Goal: Book appointment/travel/reservation

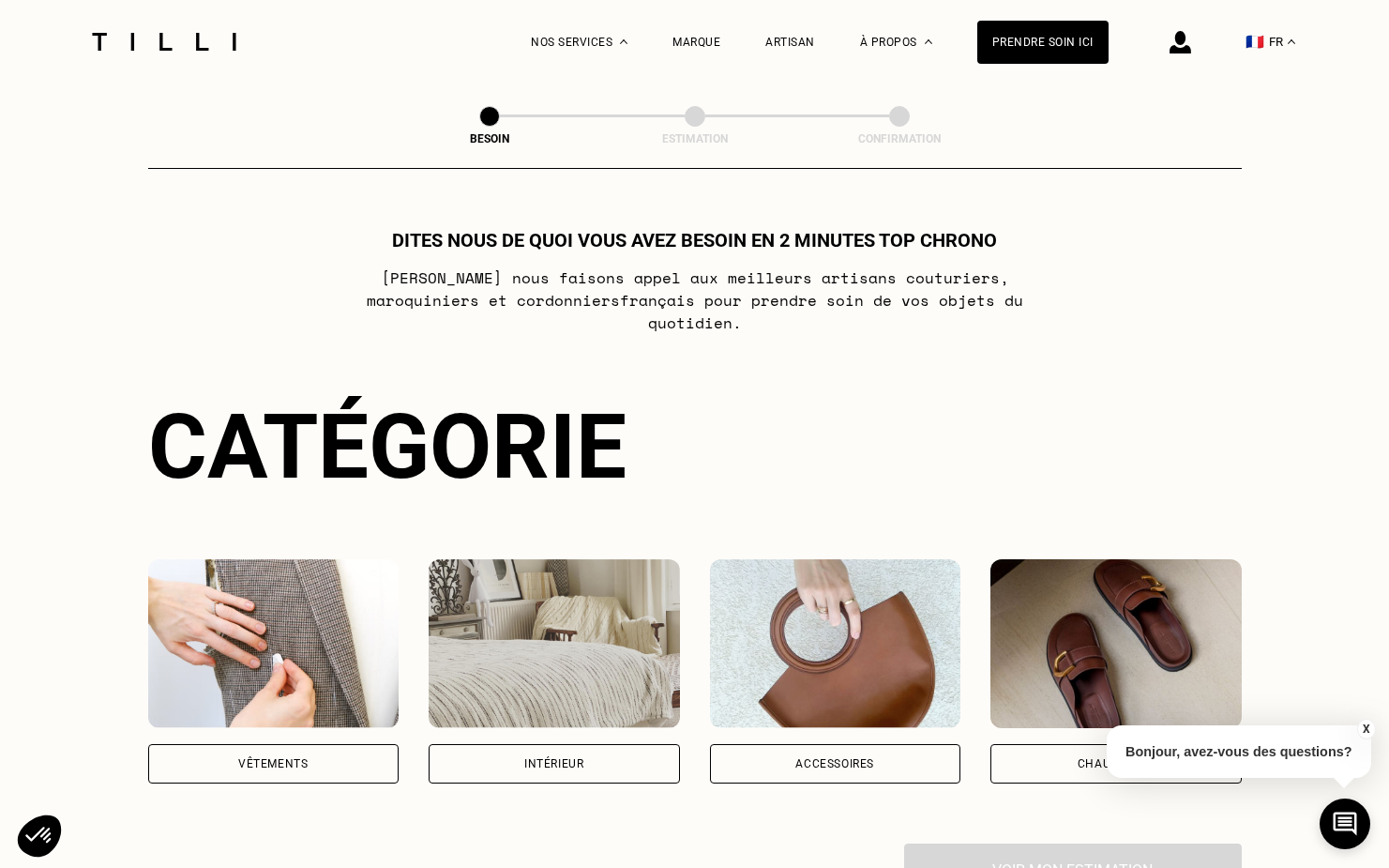
click at [250, 571] on img at bounding box center [274, 643] width 251 height 169
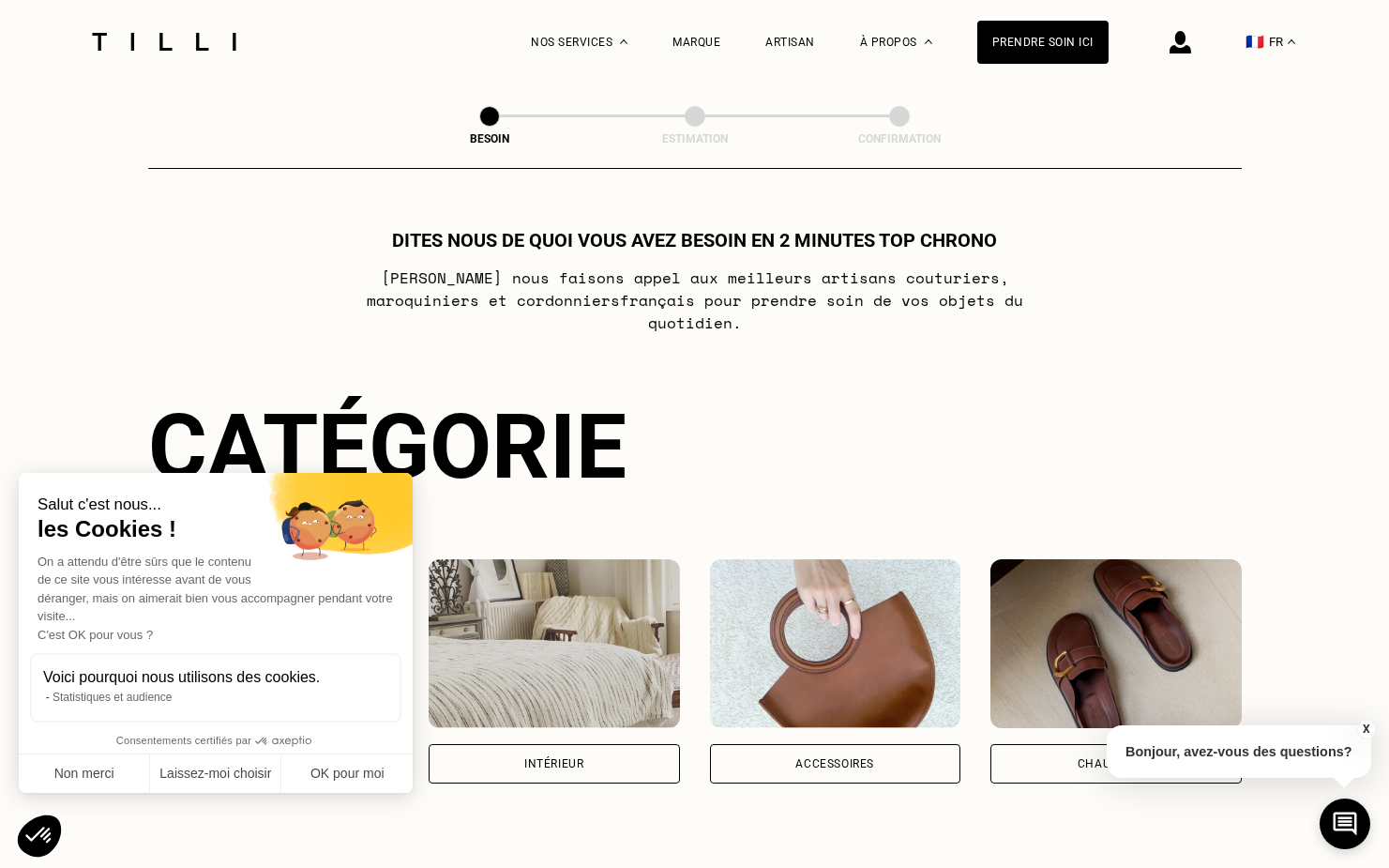
scroll to position [611, 0]
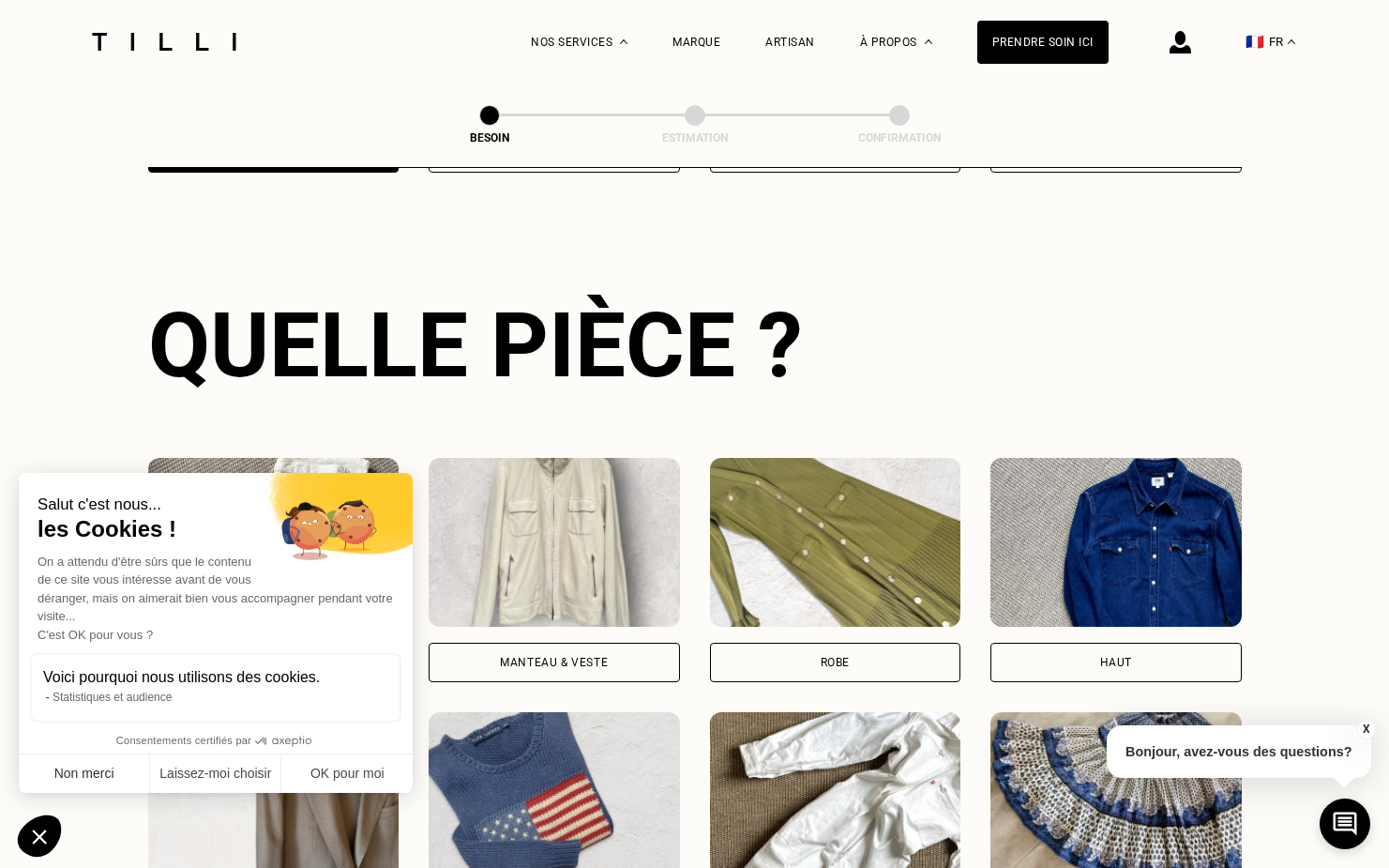
click at [86, 772] on button "Non merci" at bounding box center [84, 774] width 131 height 39
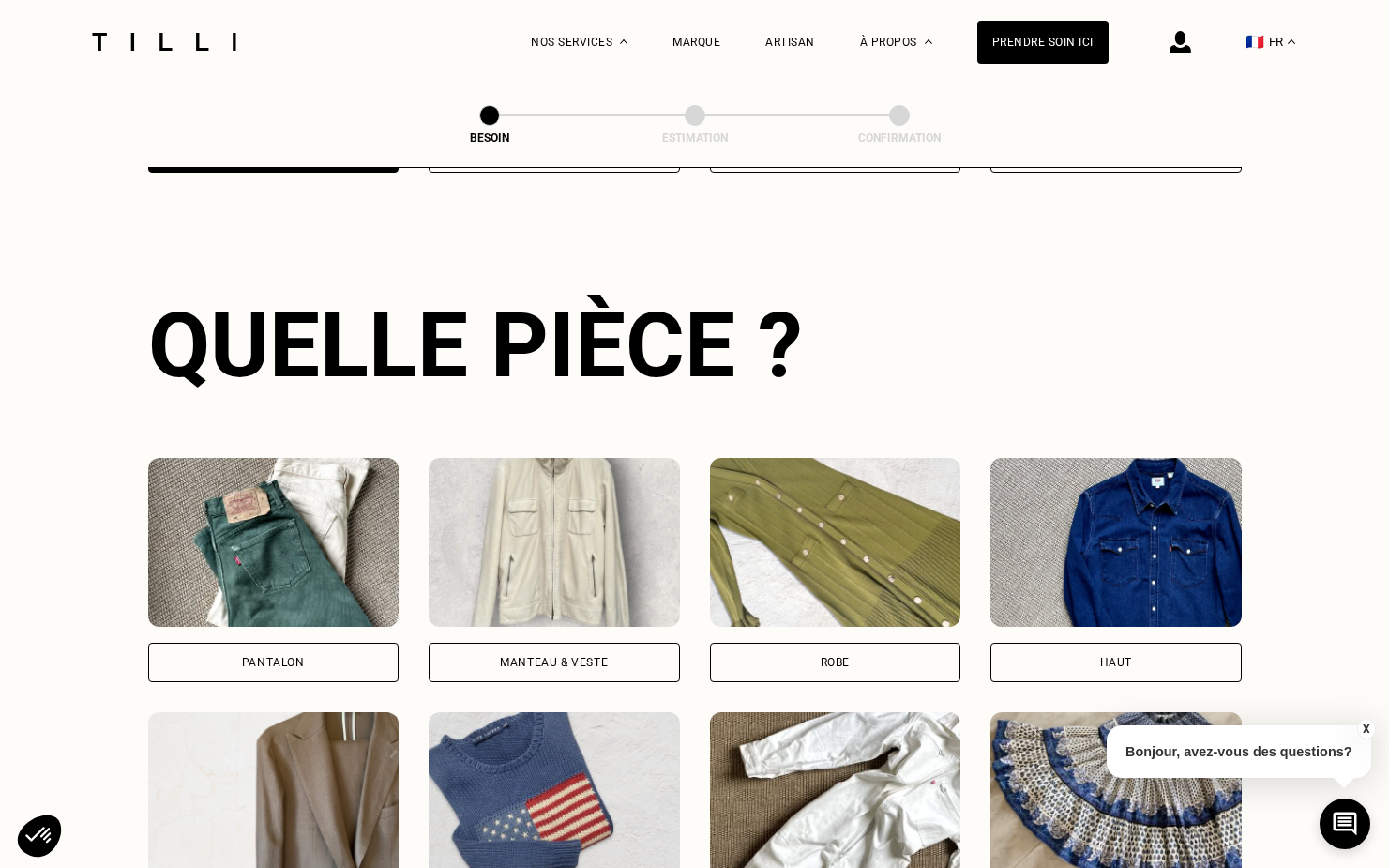
click at [606, 547] on img at bounding box center [554, 542] width 251 height 169
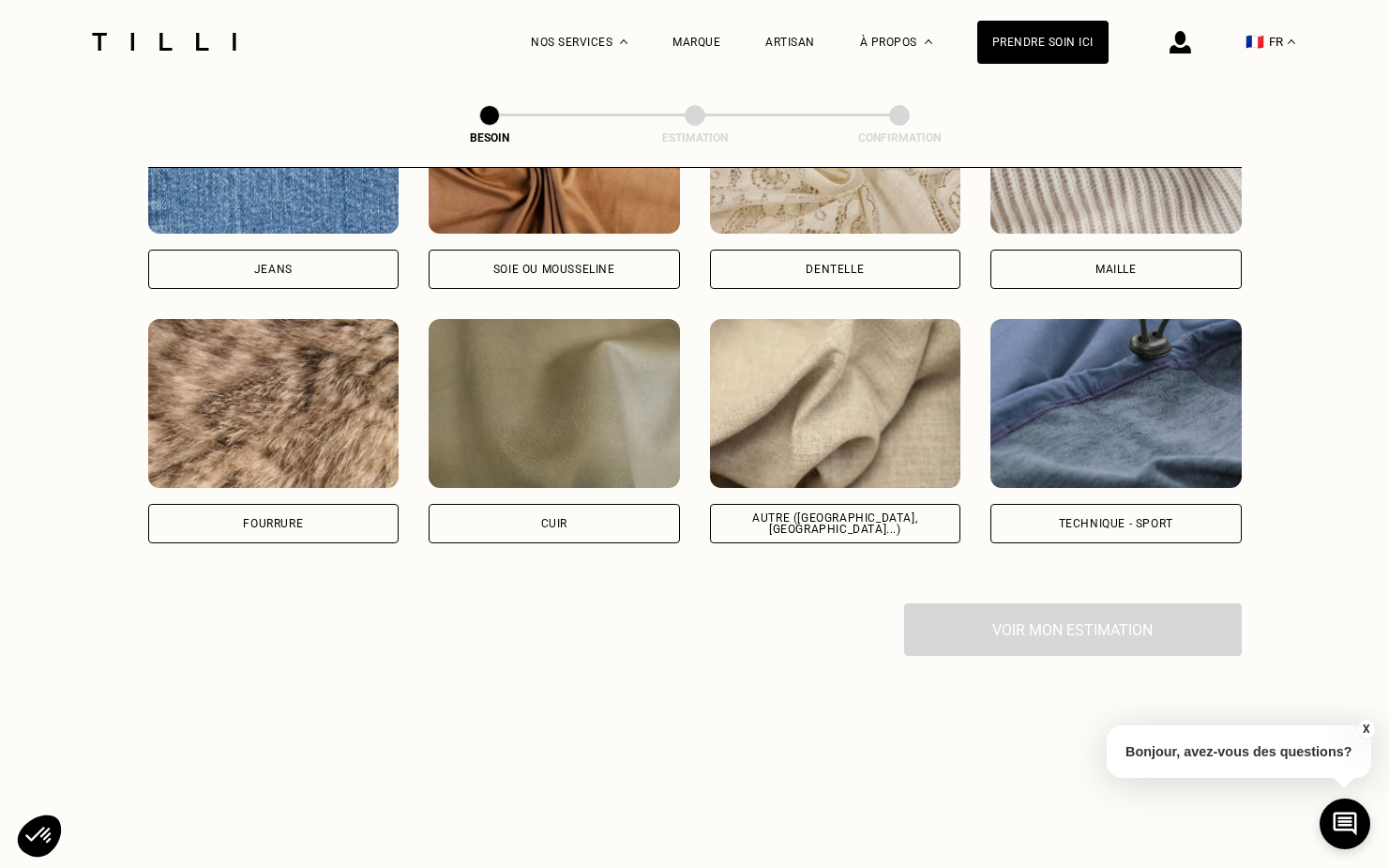
scroll to position [2176, 0]
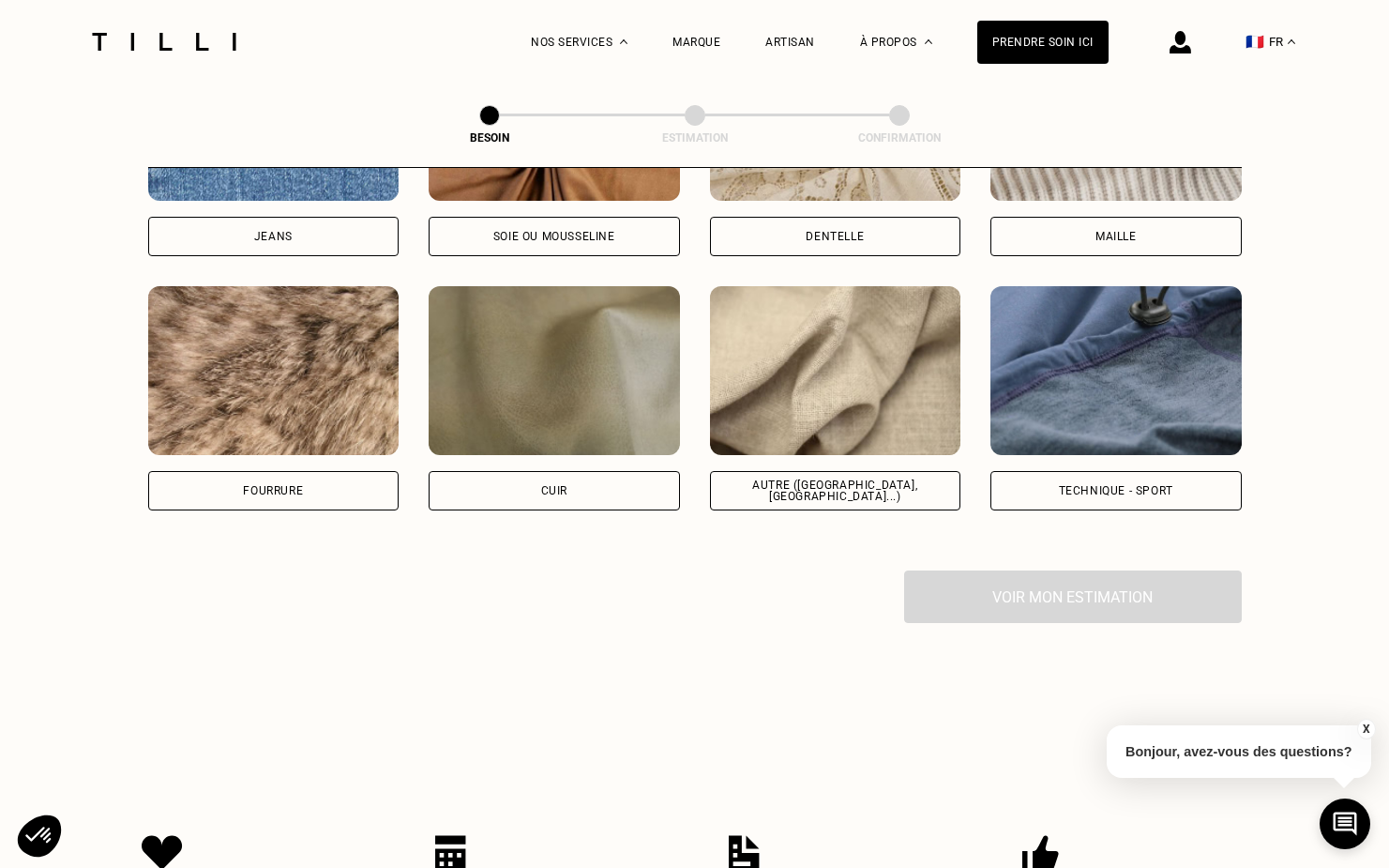
click at [1133, 485] on div "Technique - Sport" at bounding box center [1115, 491] width 114 height 12
select select "FR"
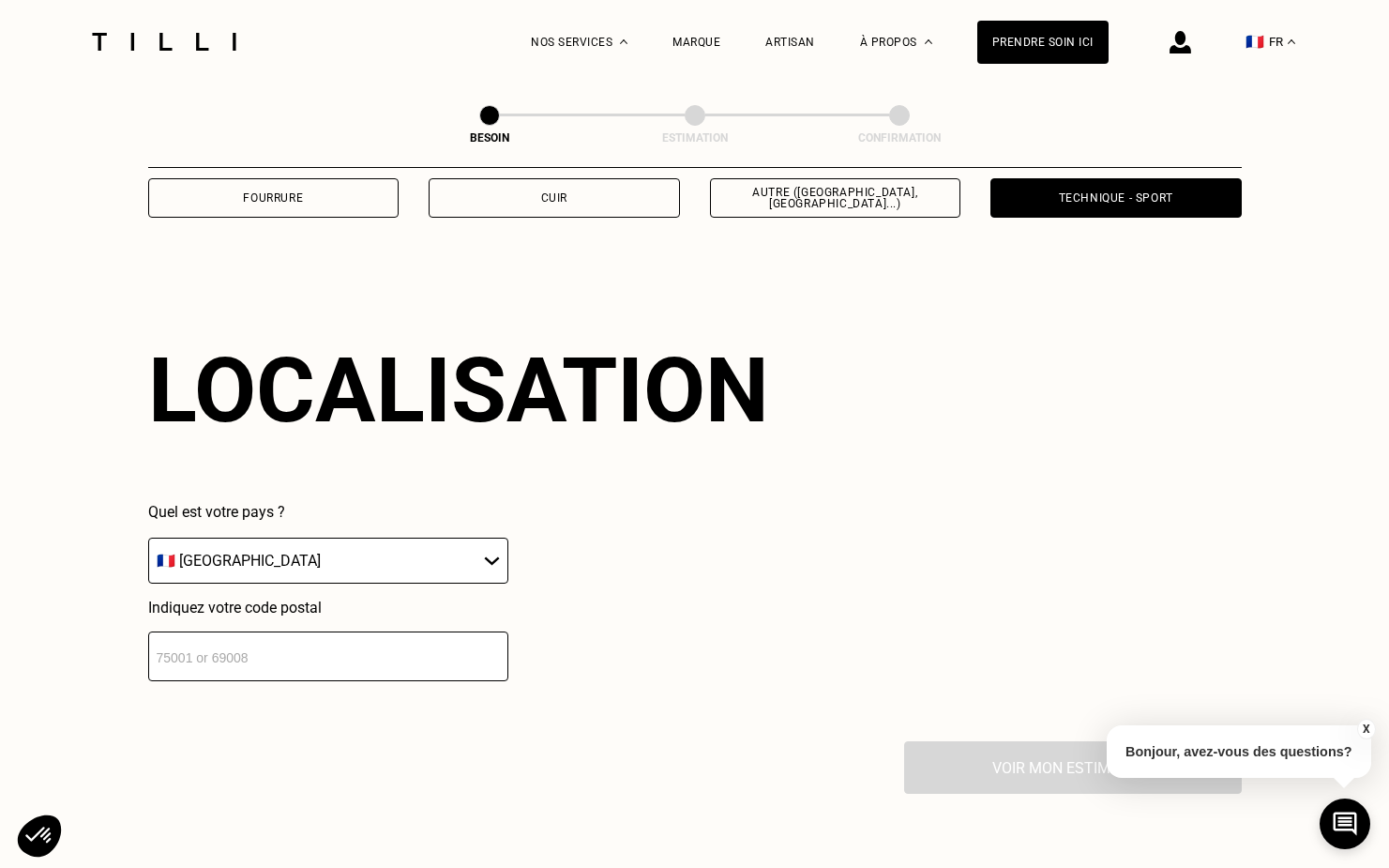
scroll to position [2514, 0]
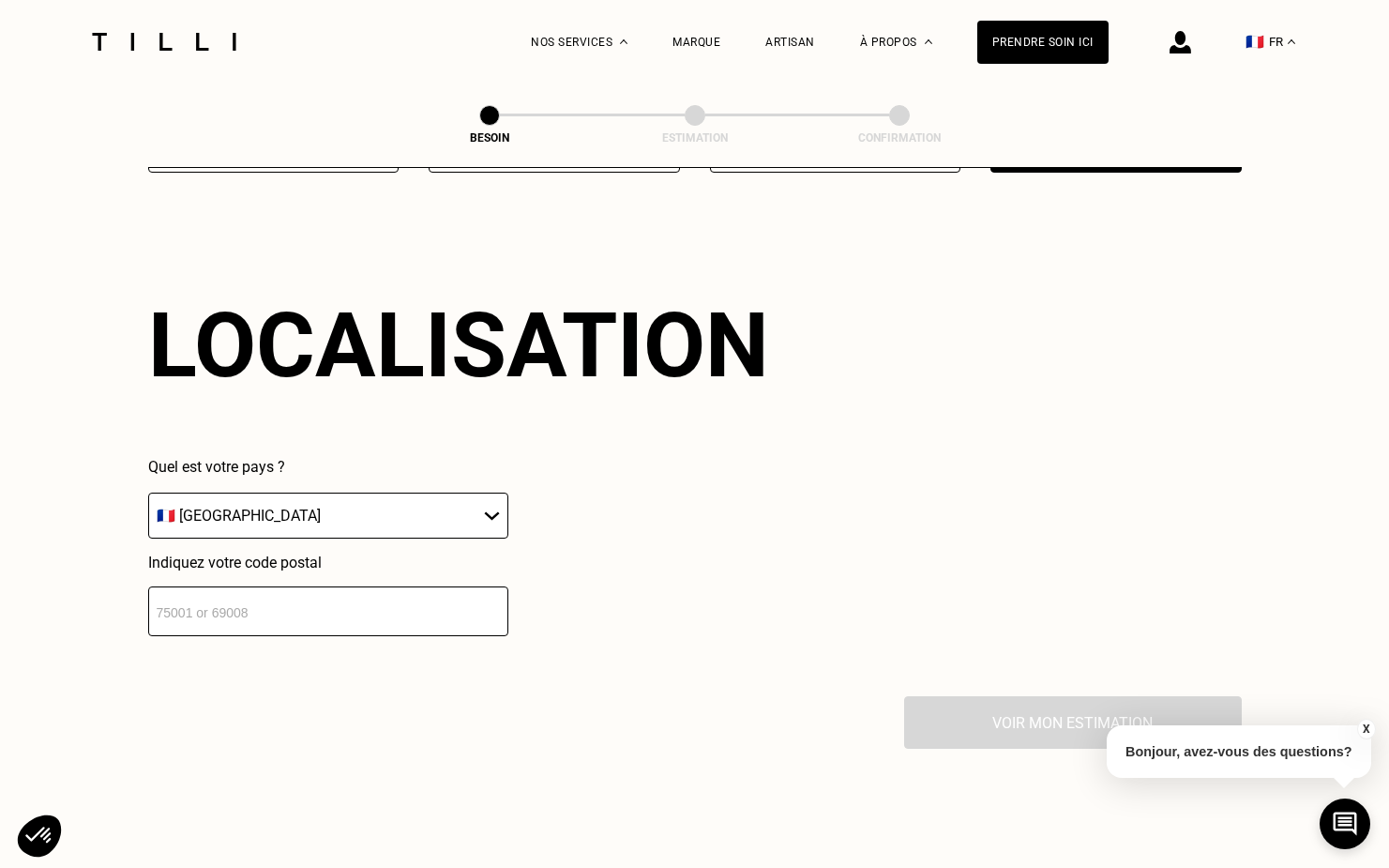
click at [409, 586] on input "number" at bounding box center [328, 611] width 360 height 50
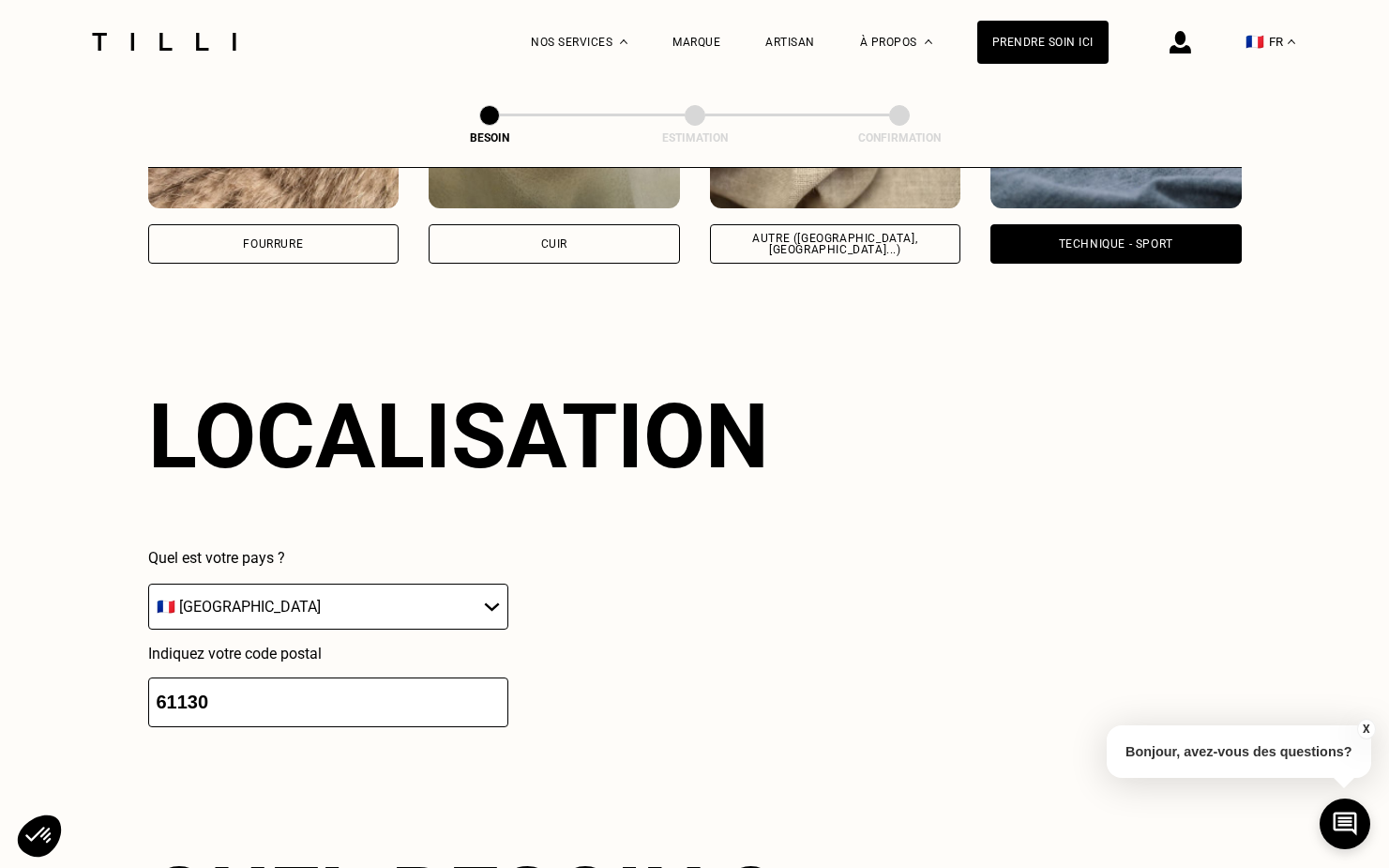
scroll to position [2413, 0]
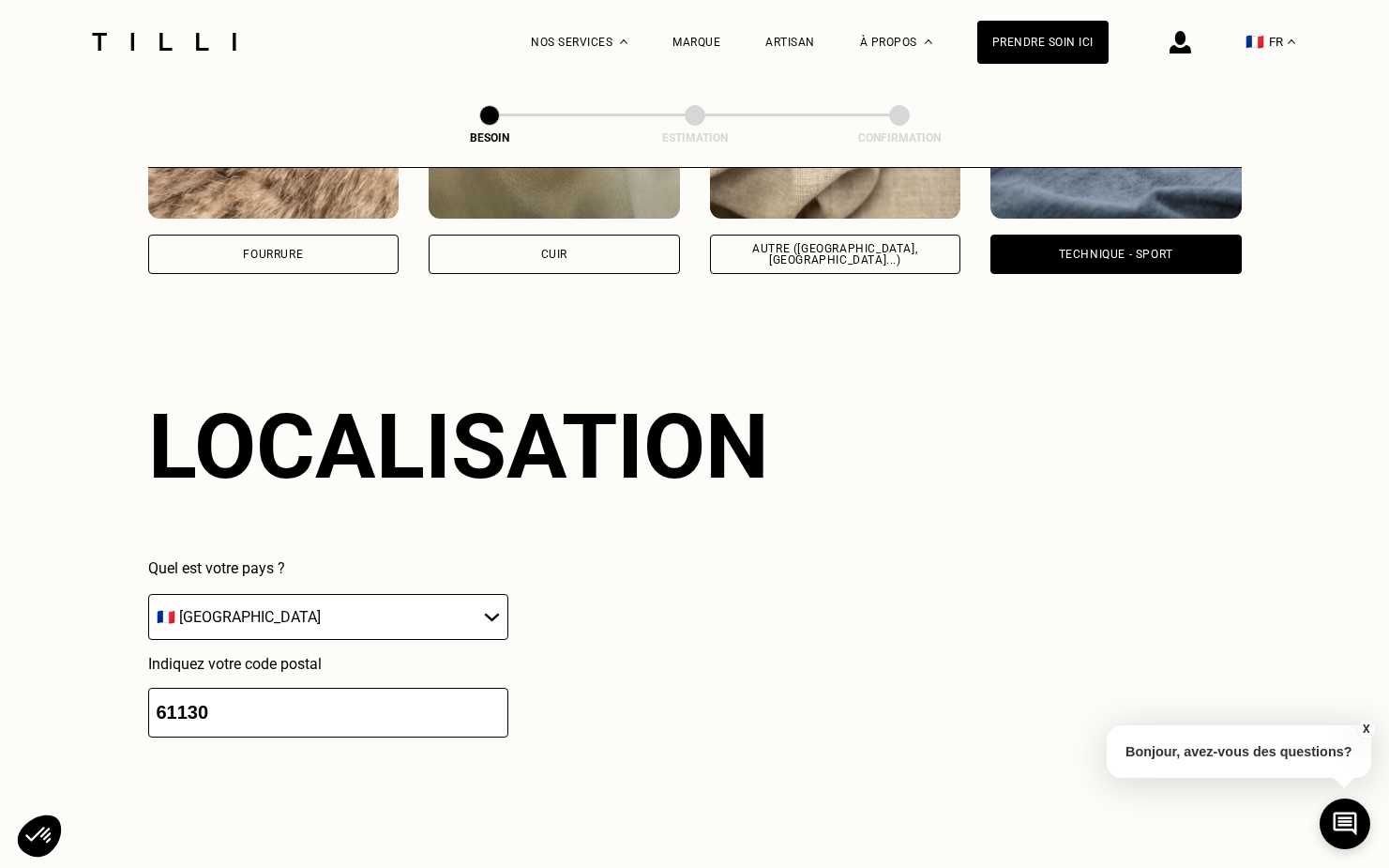
drag, startPoint x: 248, startPoint y: 691, endPoint x: 133, endPoint y: 685, distance: 115.2
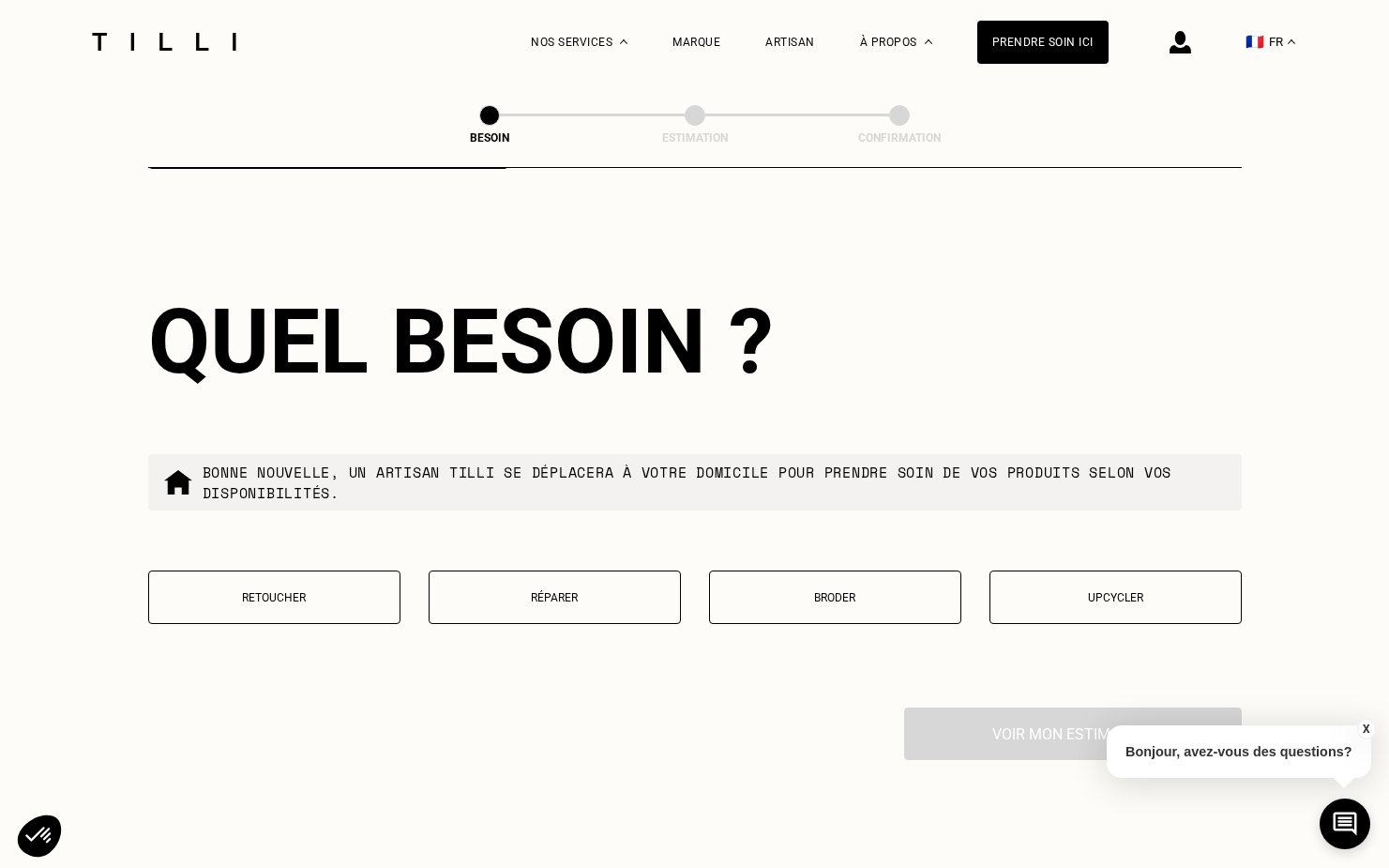
scroll to position [2984, 0]
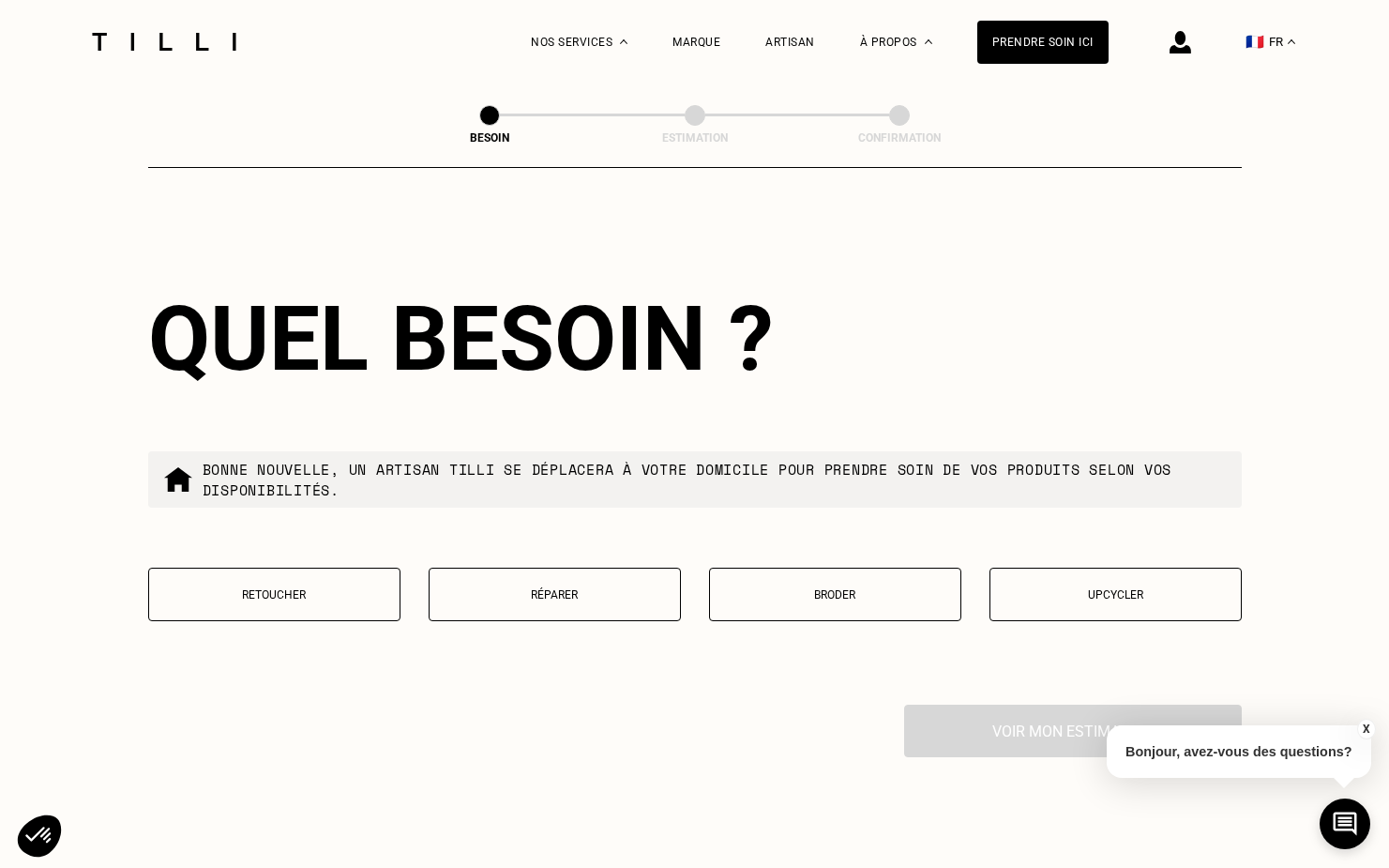
type input "75015"
click at [594, 588] on p "Réparer" at bounding box center [555, 594] width 232 height 13
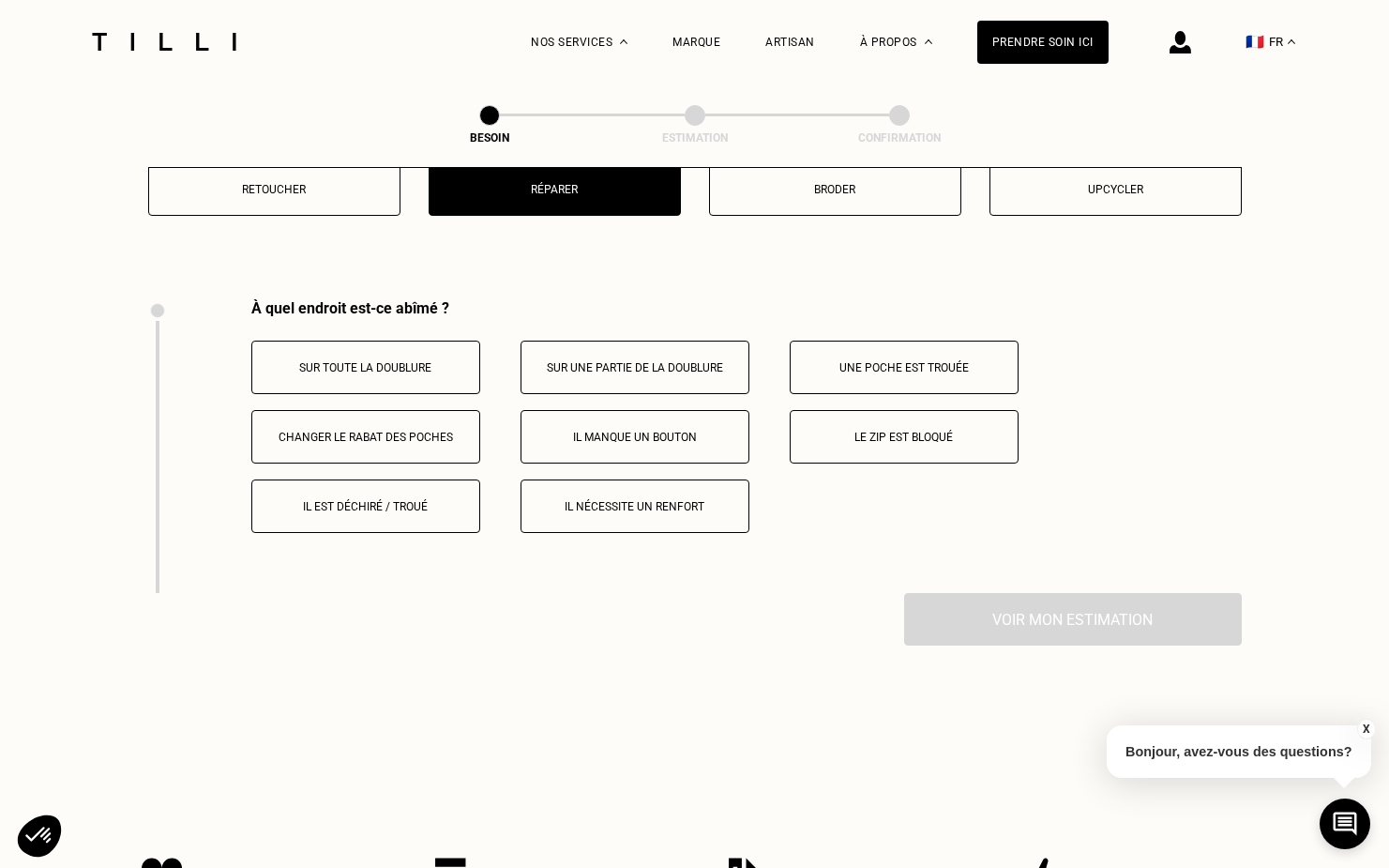
scroll to position [3462, 0]
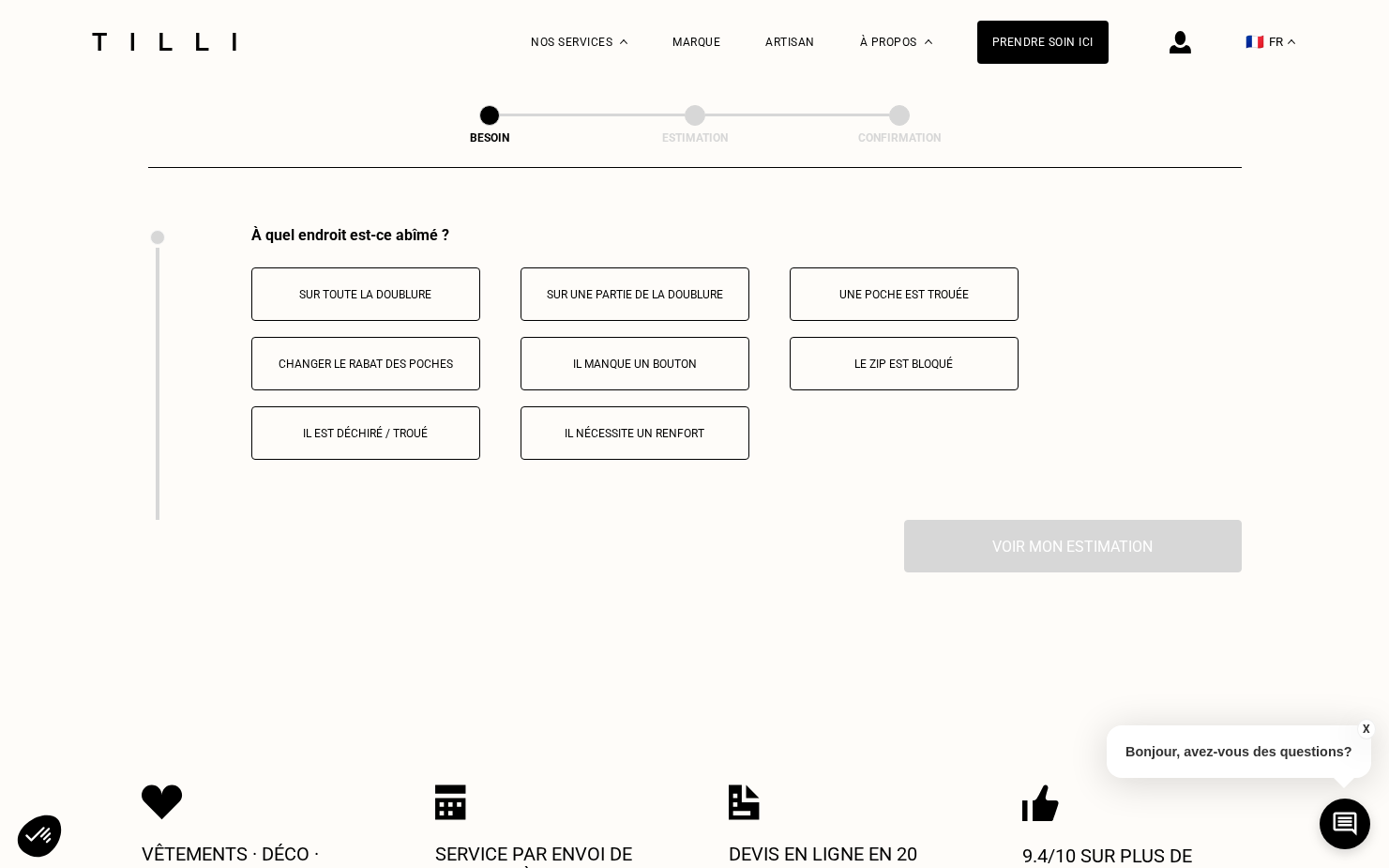
click at [856, 358] on p "Le zip est bloqué" at bounding box center [904, 363] width 208 height 13
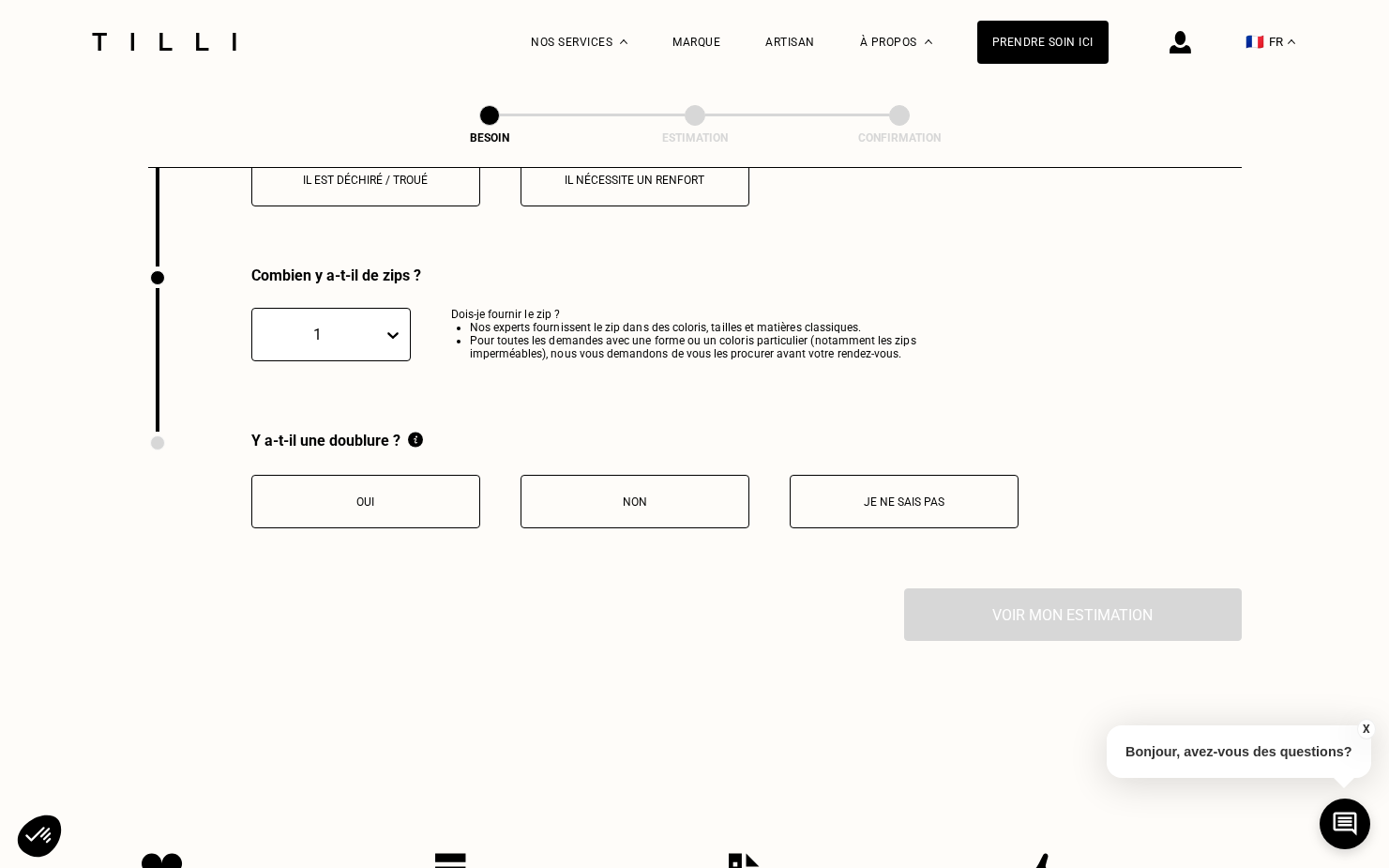
scroll to position [3756, 0]
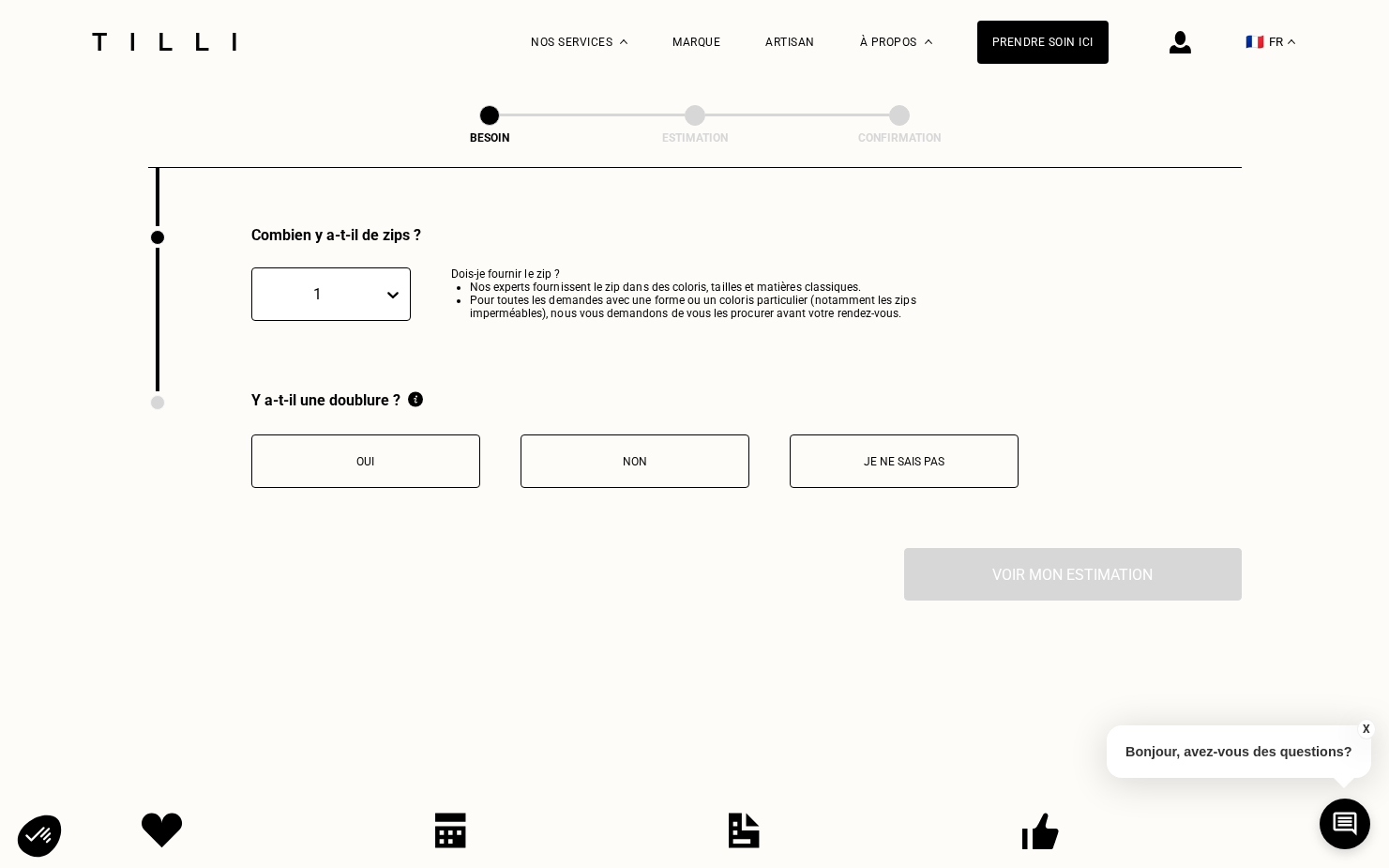
click at [868, 455] on p "Je ne sais pas" at bounding box center [904, 461] width 208 height 13
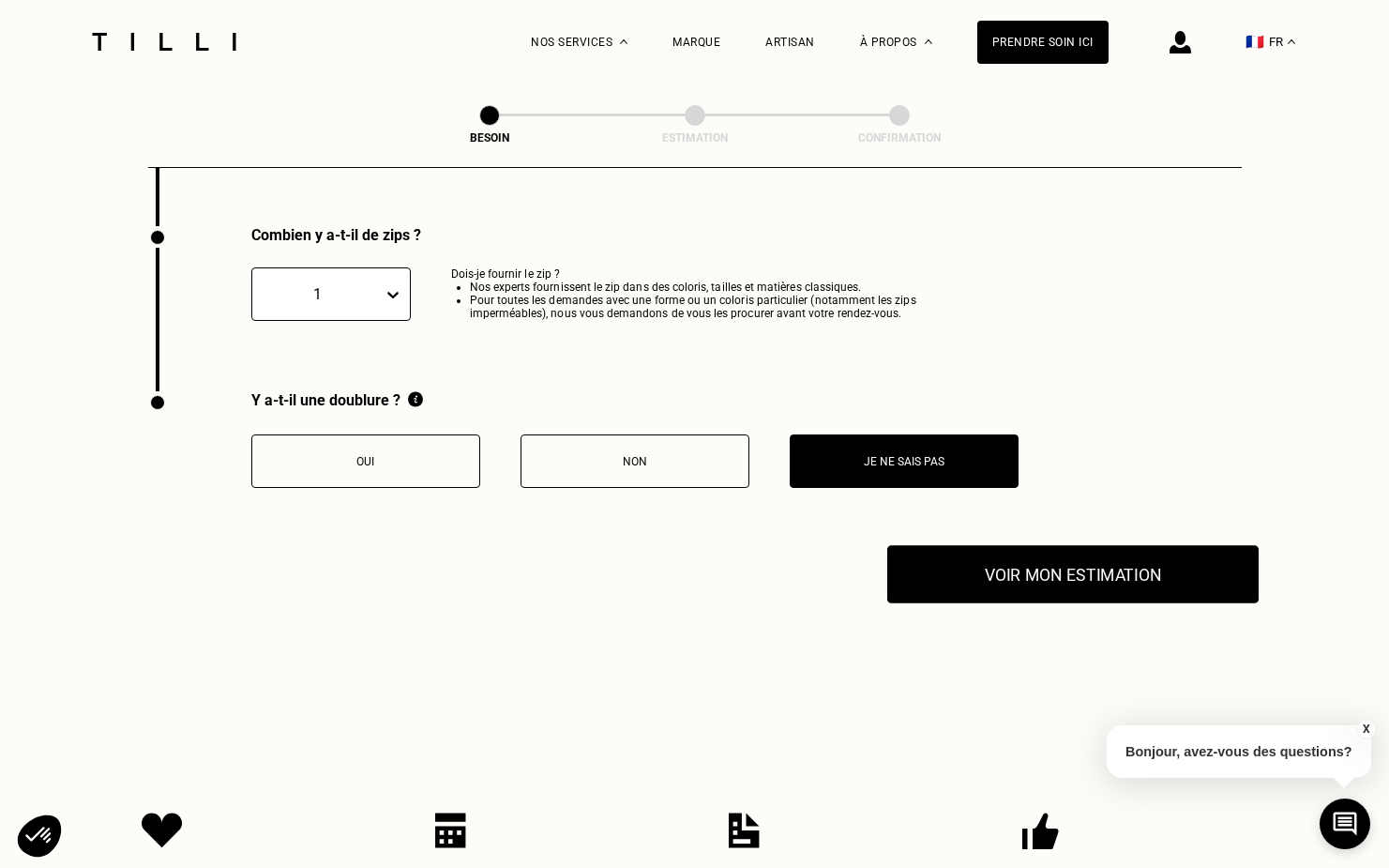
click at [1044, 551] on button "Voir mon estimation" at bounding box center [1072, 574] width 371 height 58
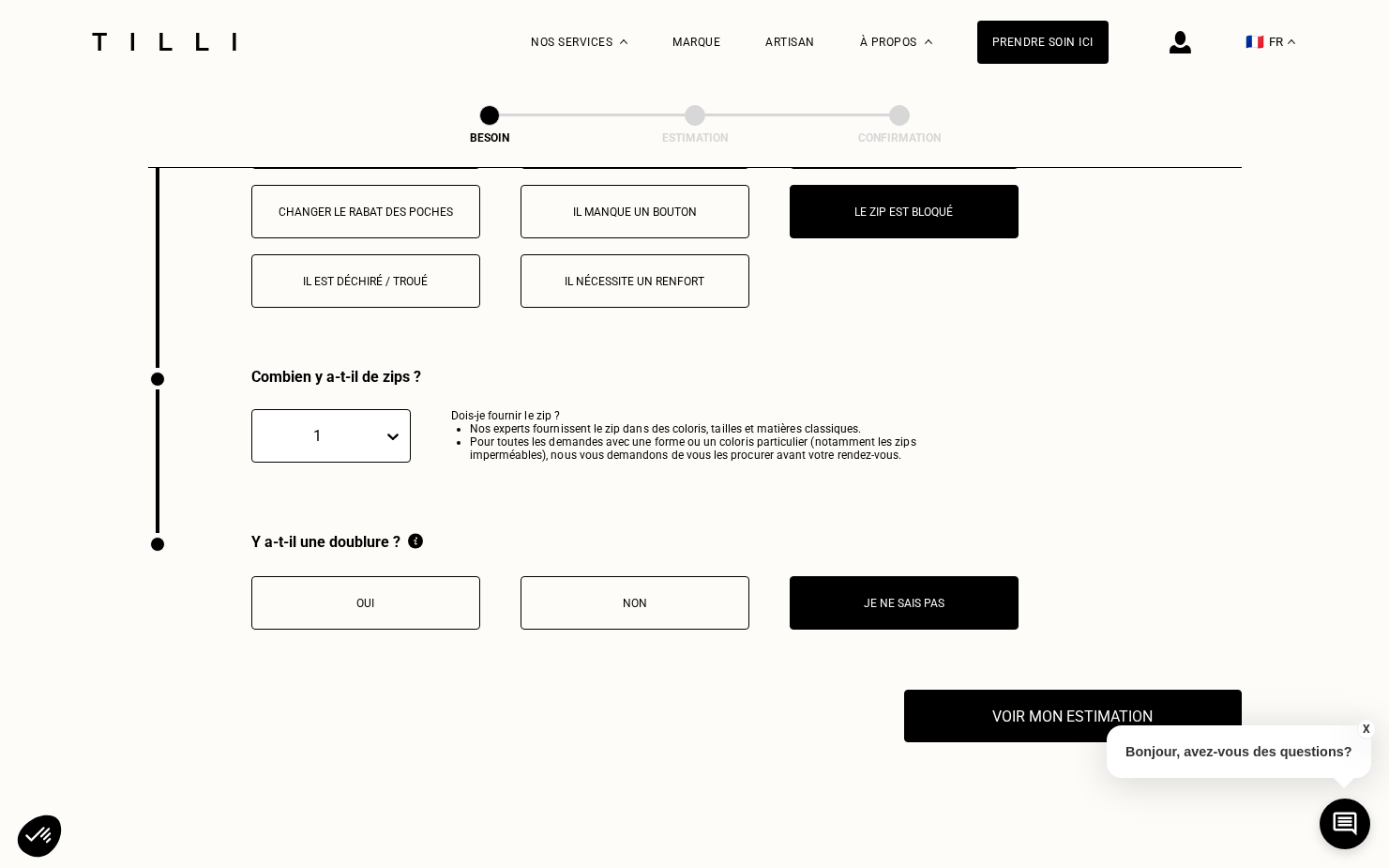
scroll to position [3742, 0]
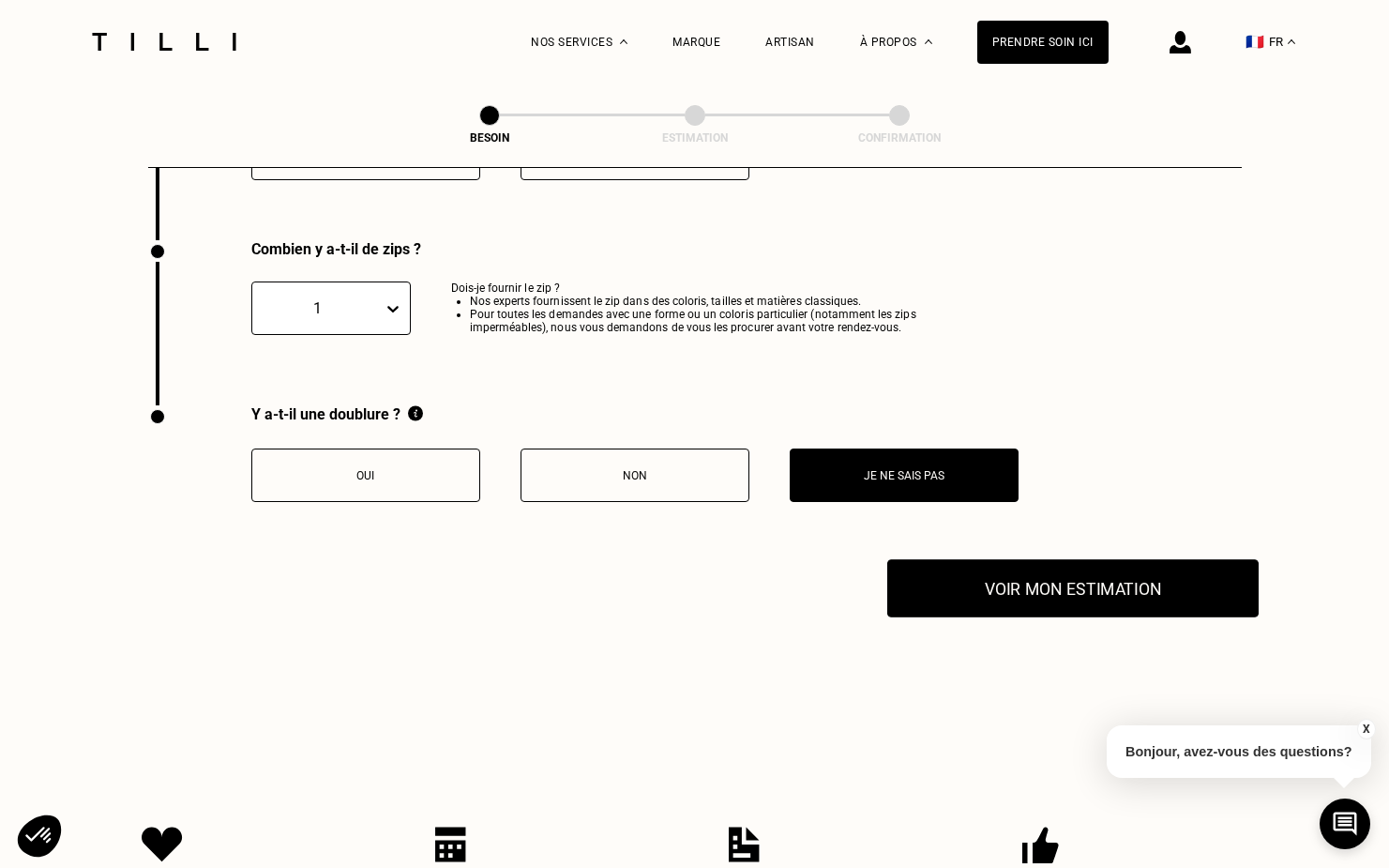
click at [1125, 570] on button "Voir mon estimation" at bounding box center [1072, 588] width 371 height 58
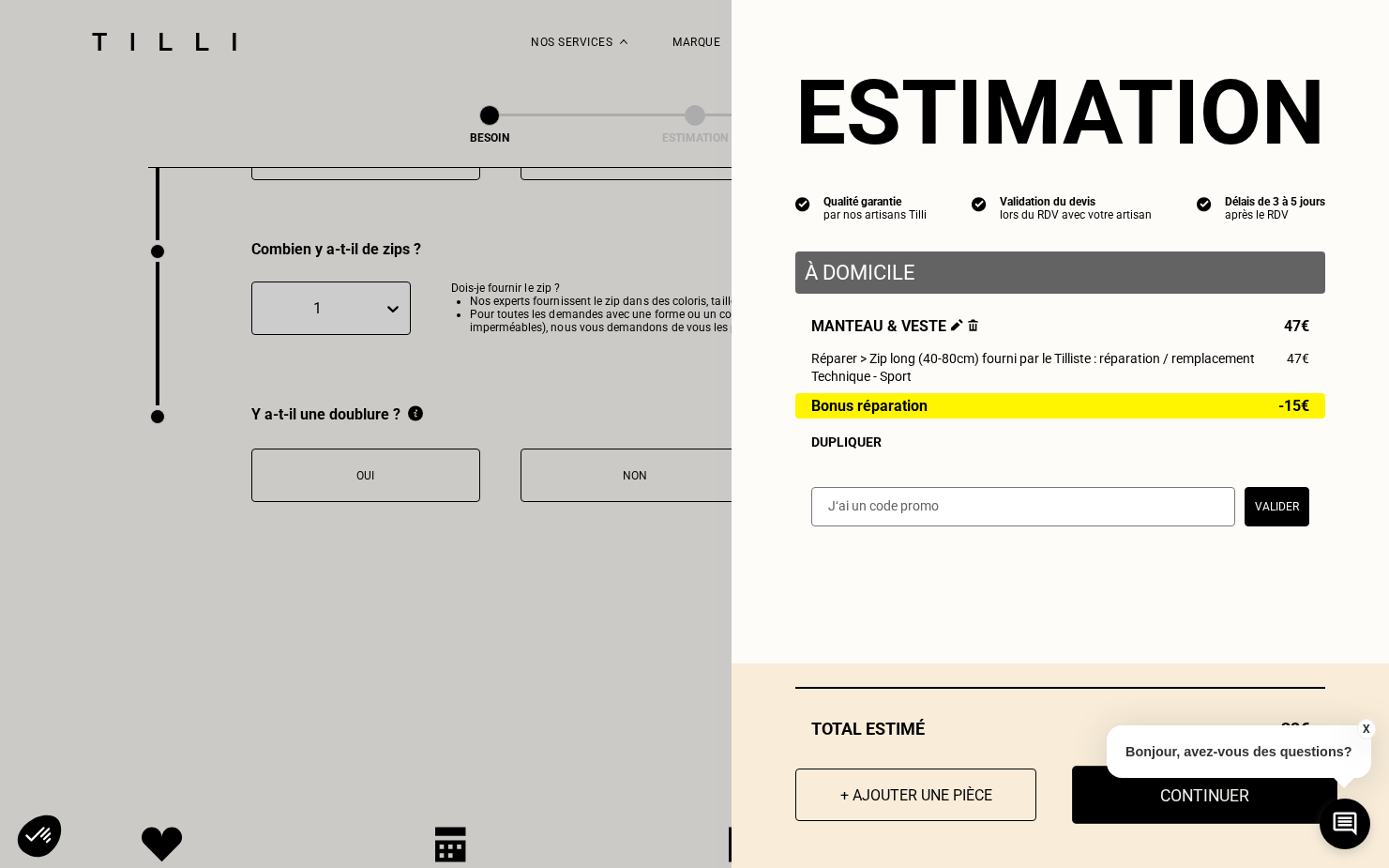
click at [1131, 801] on button "Continuer" at bounding box center [1205, 795] width 266 height 58
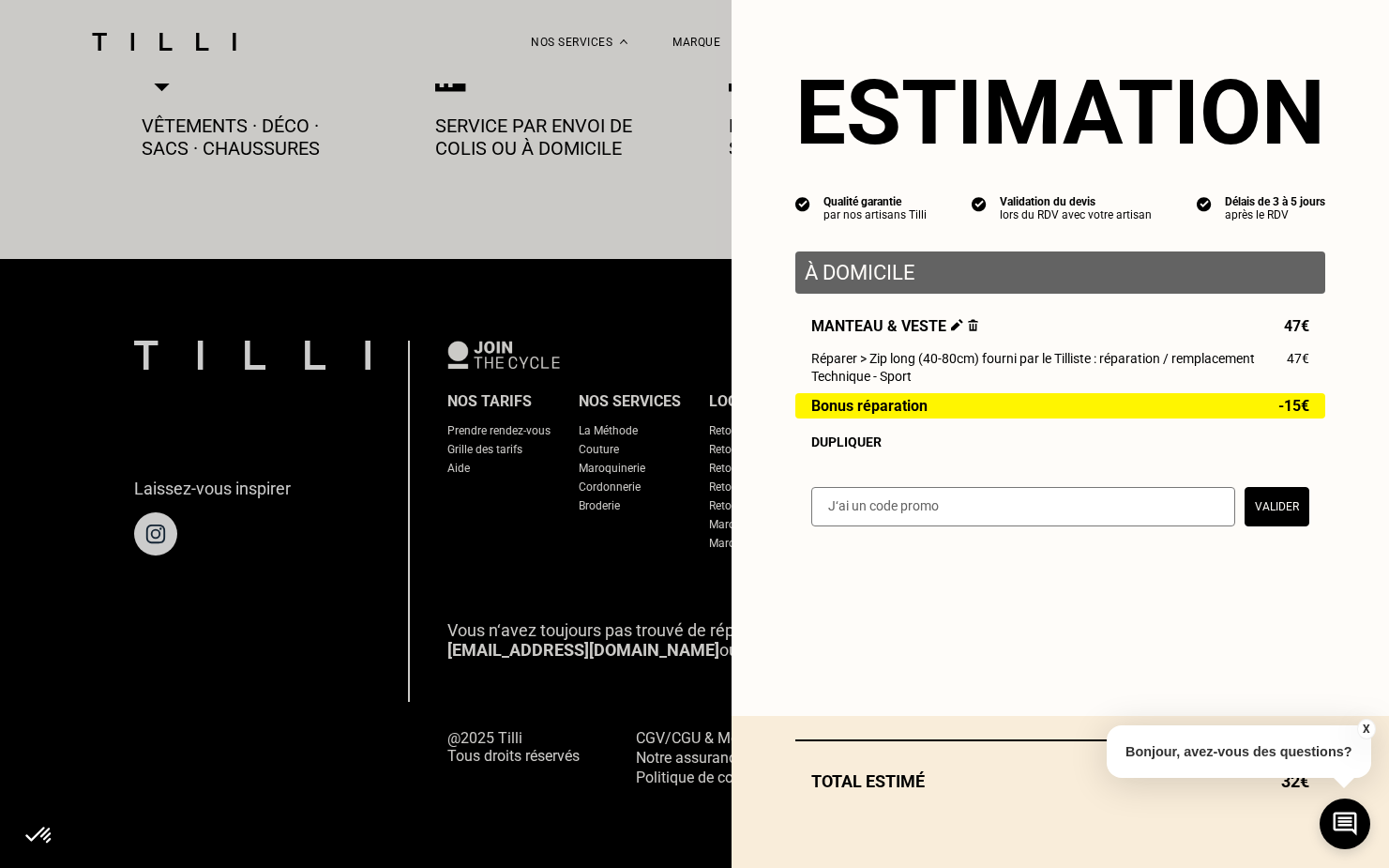
scroll to position [1029, 0]
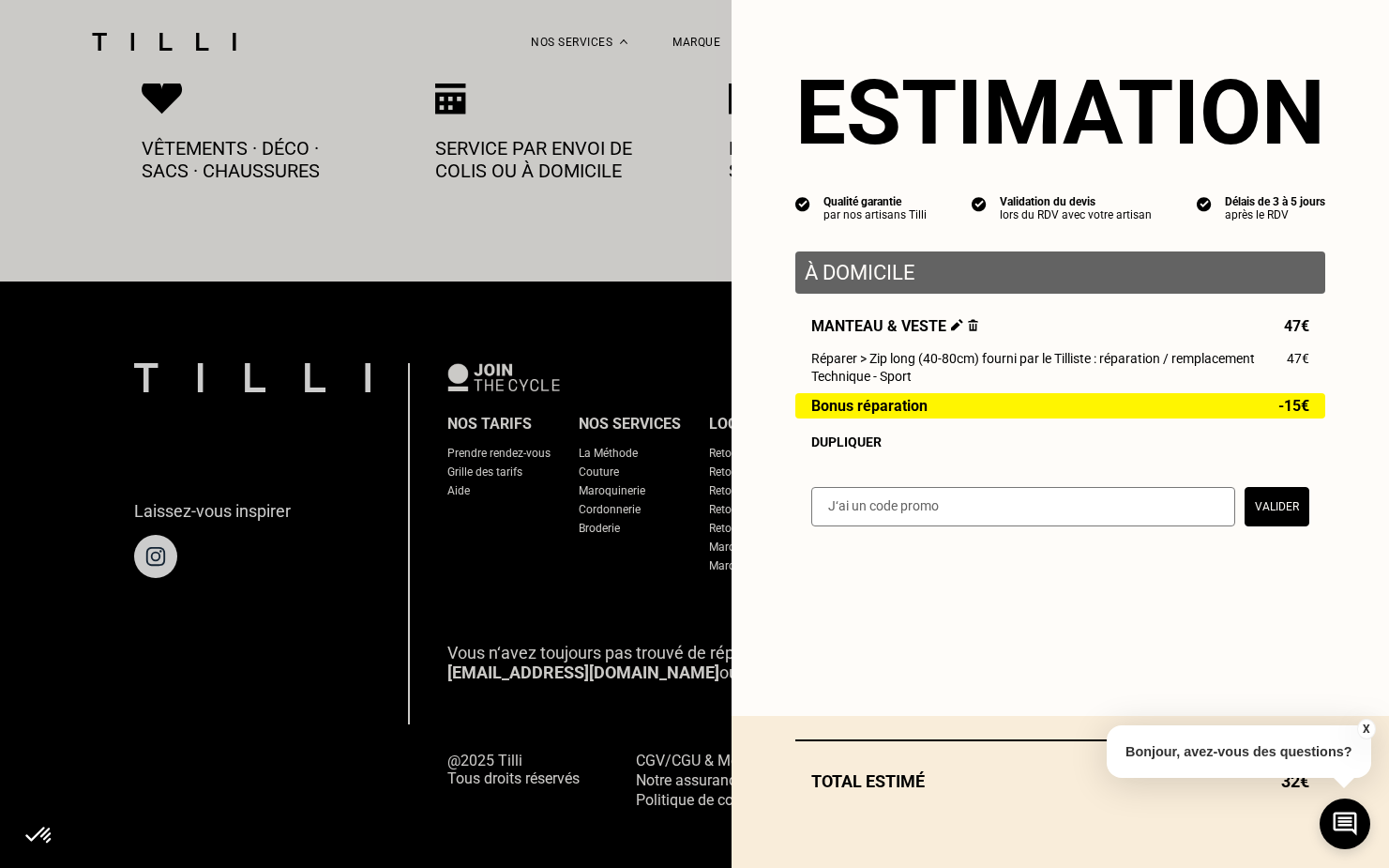
select select "FR"
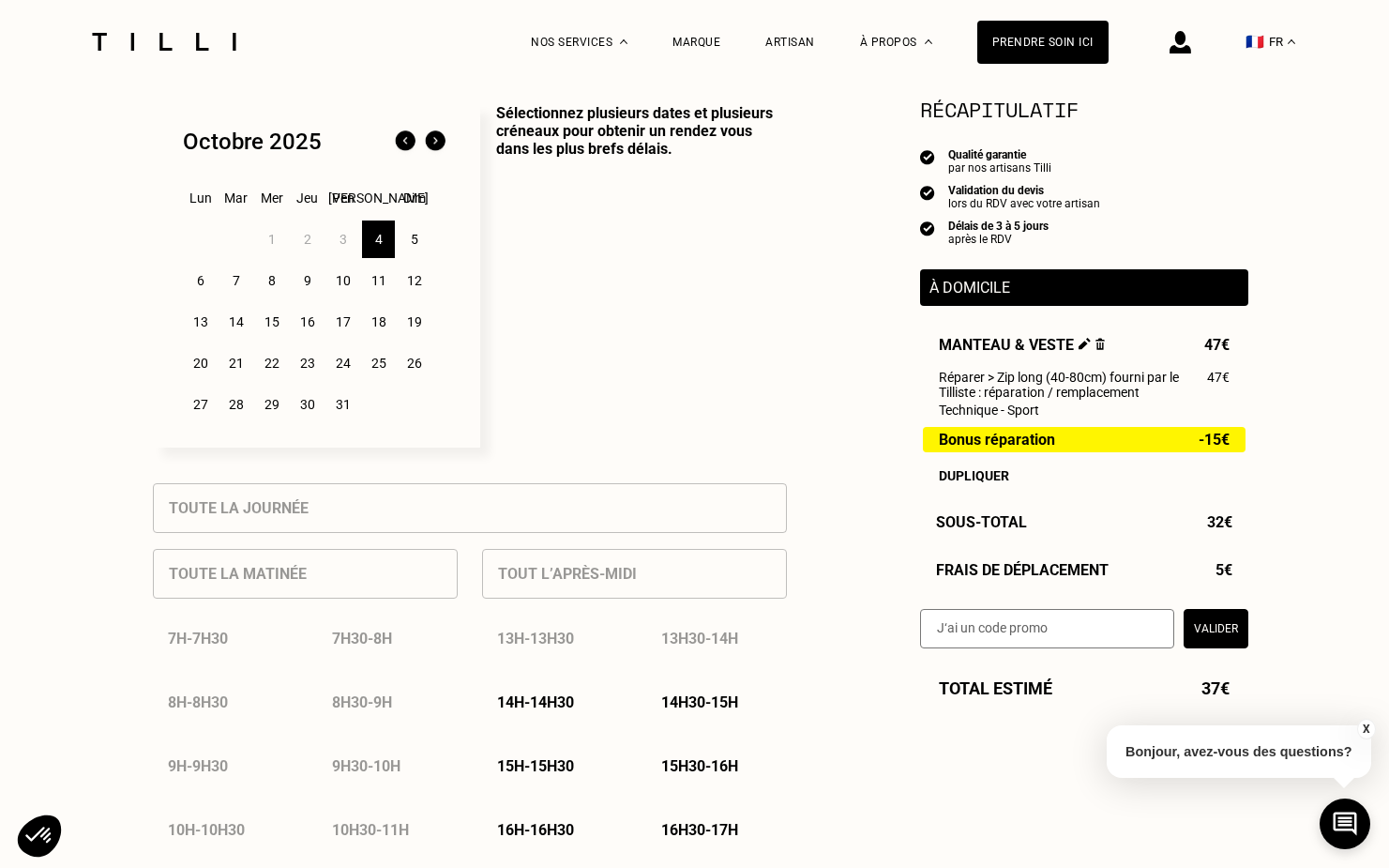
scroll to position [485, 0]
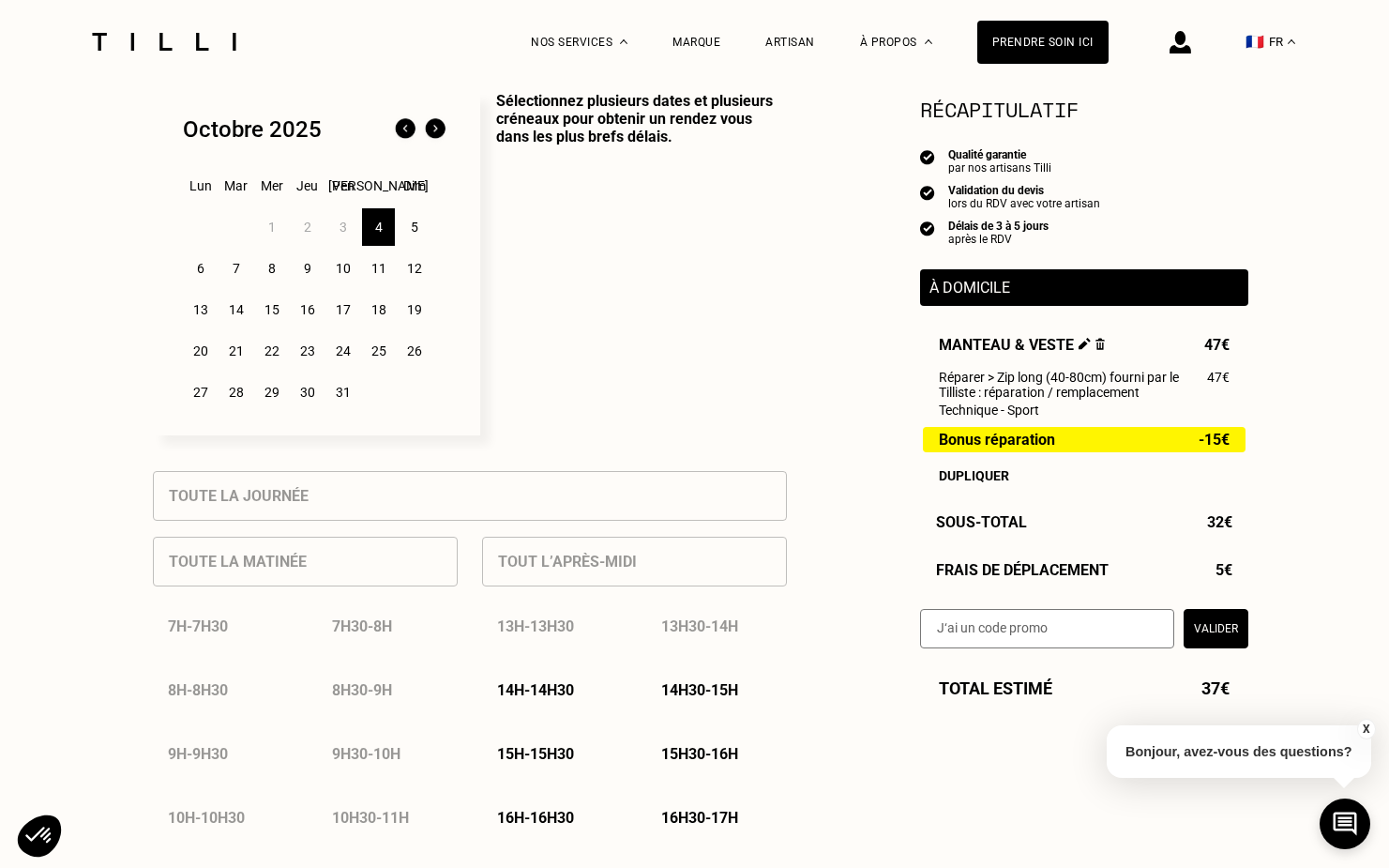
click at [308, 266] on div "9" at bounding box center [308, 268] width 33 height 38
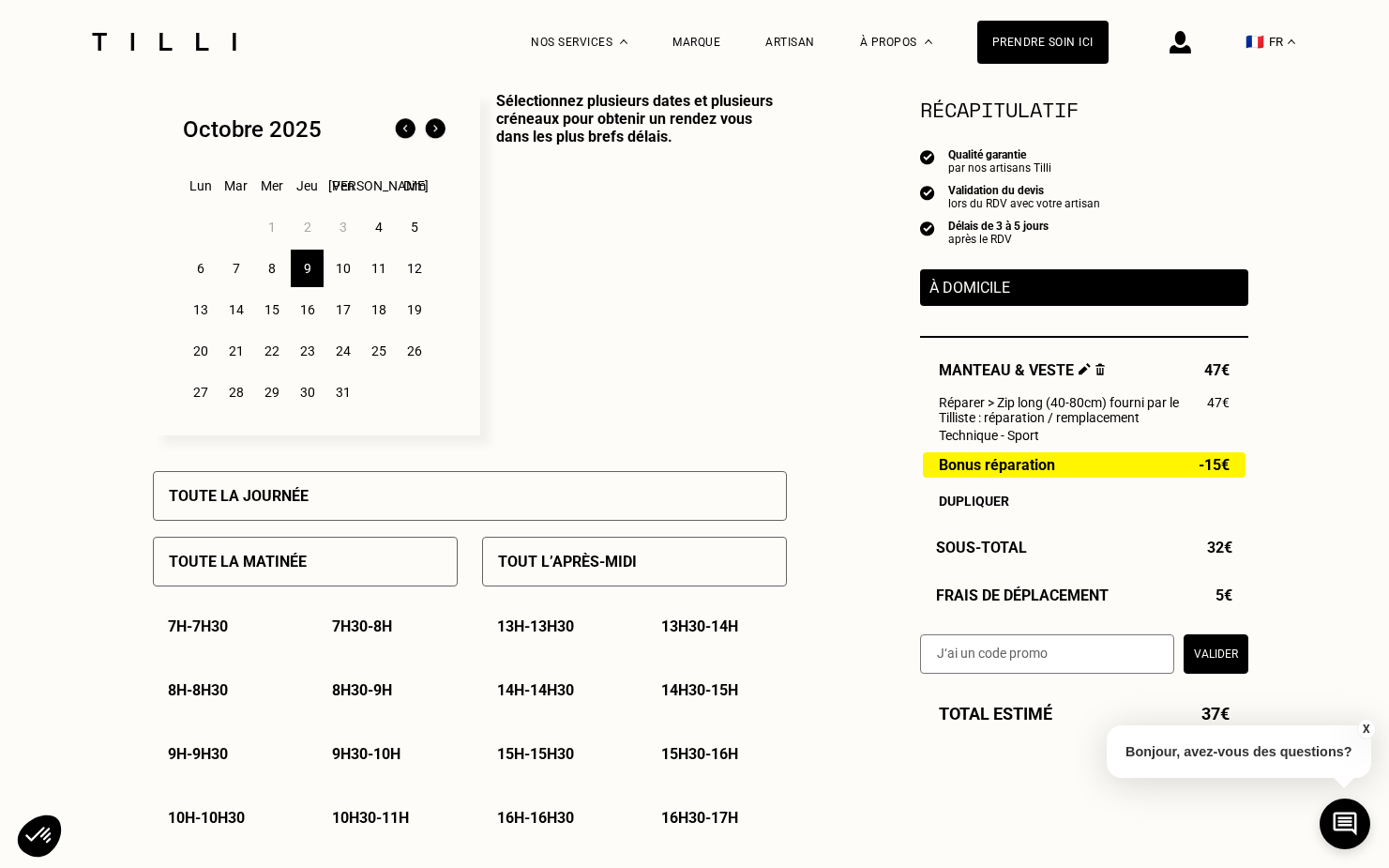
click at [216, 625] on p "7h - 7h30" at bounding box center [198, 626] width 60 height 18
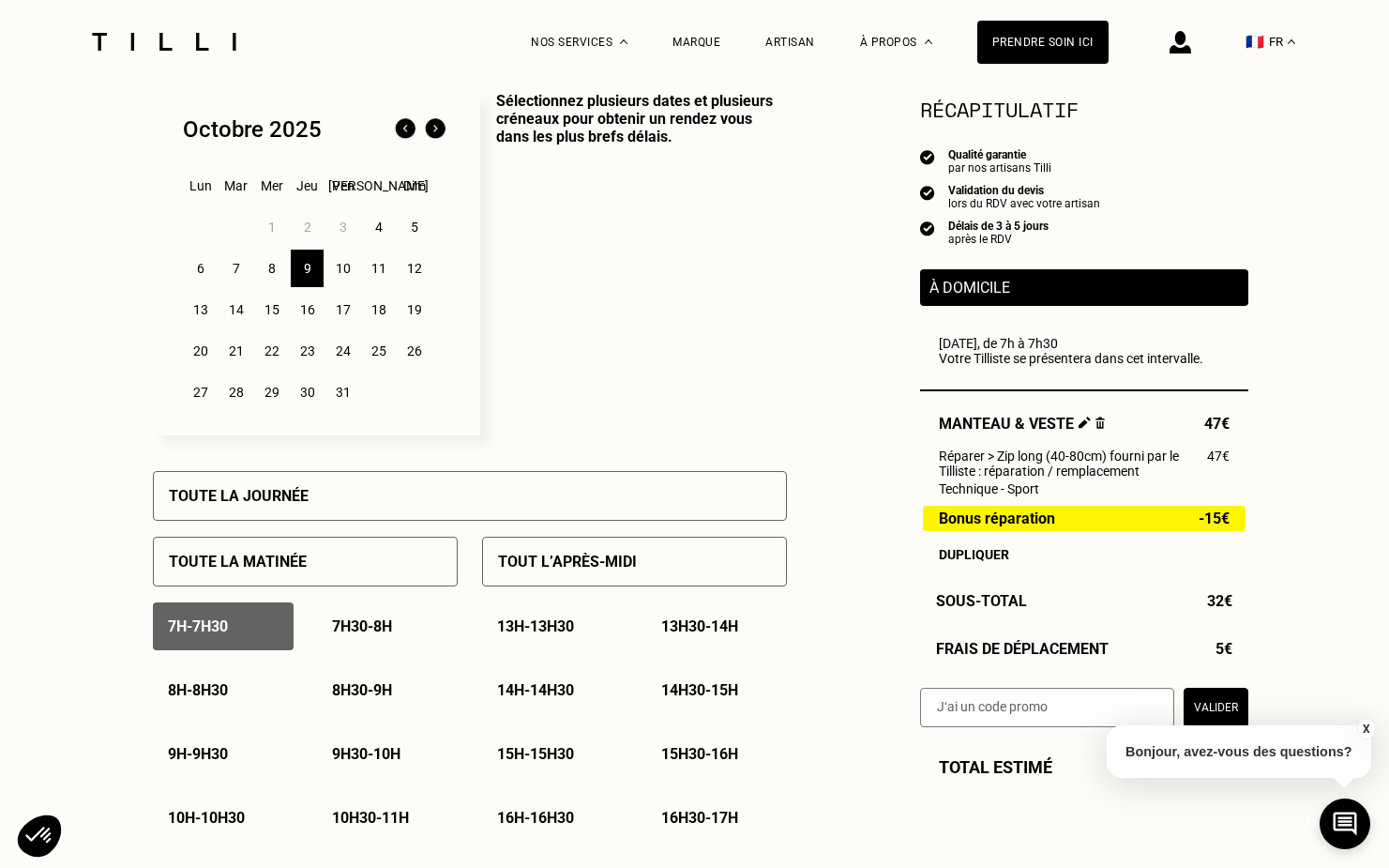
click at [359, 681] on p "8h30 - 9h" at bounding box center [362, 690] width 60 height 18
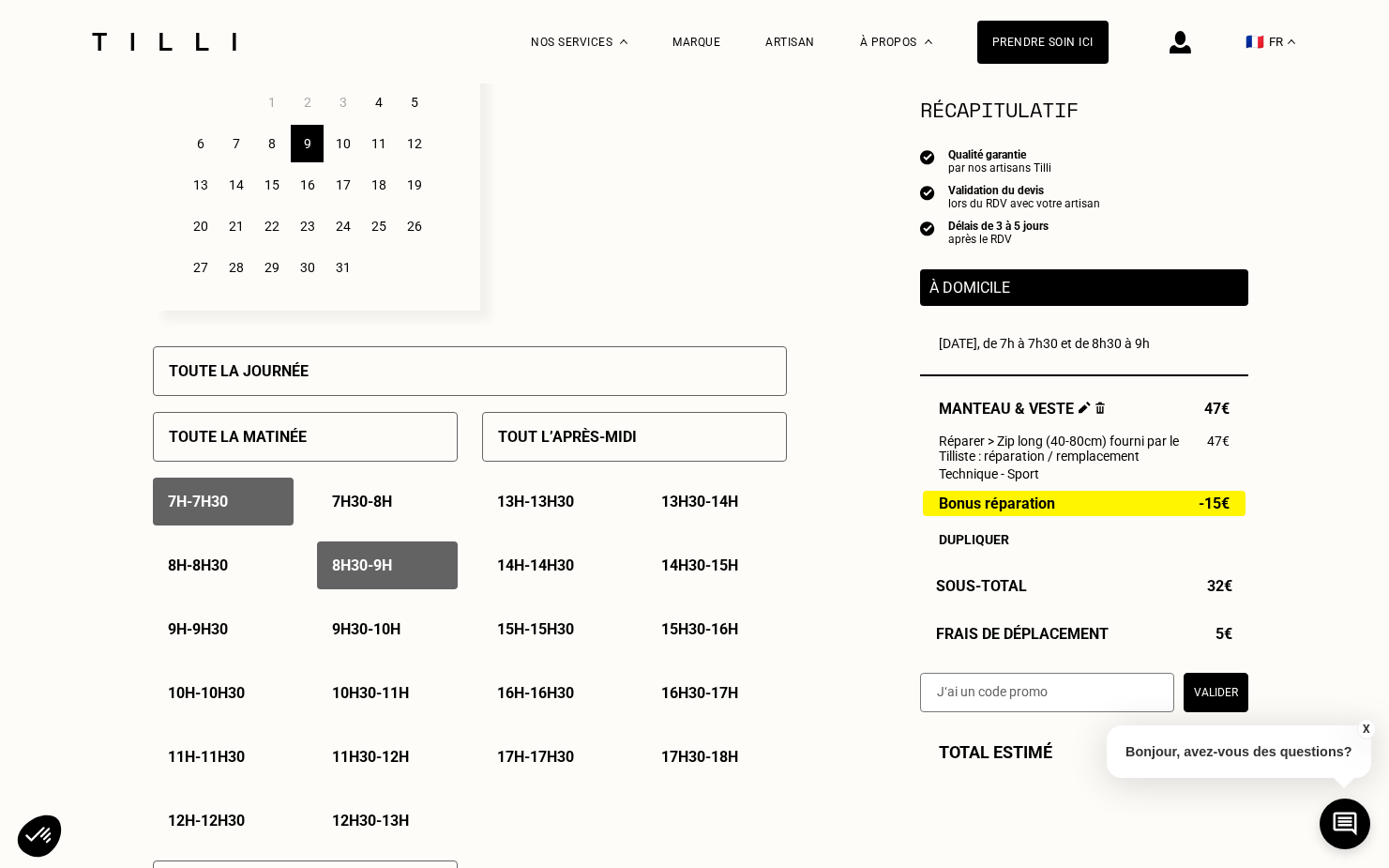
scroll to position [606, 0]
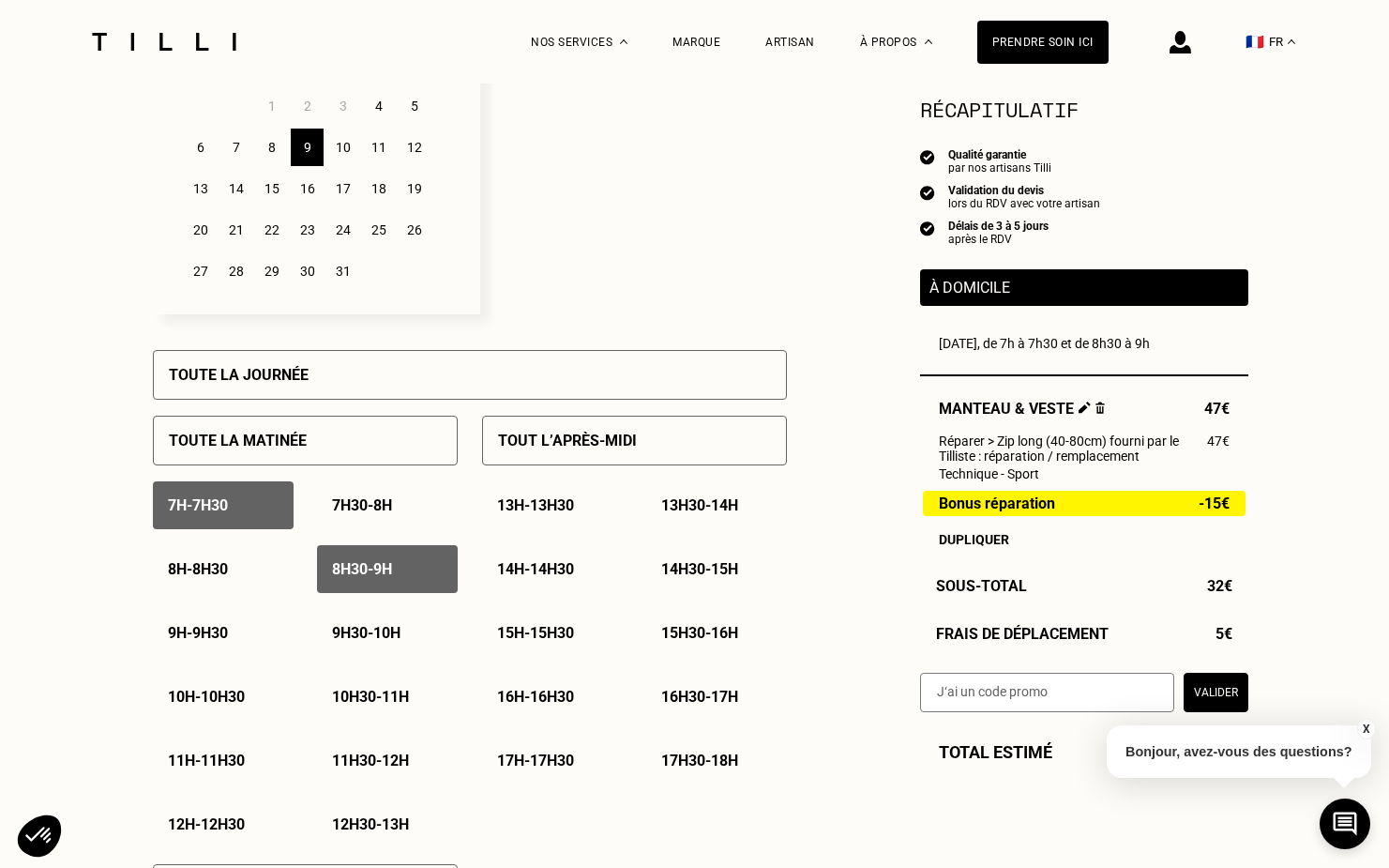
click at [386, 513] on p "7h30 - 8h" at bounding box center [362, 505] width 60 height 18
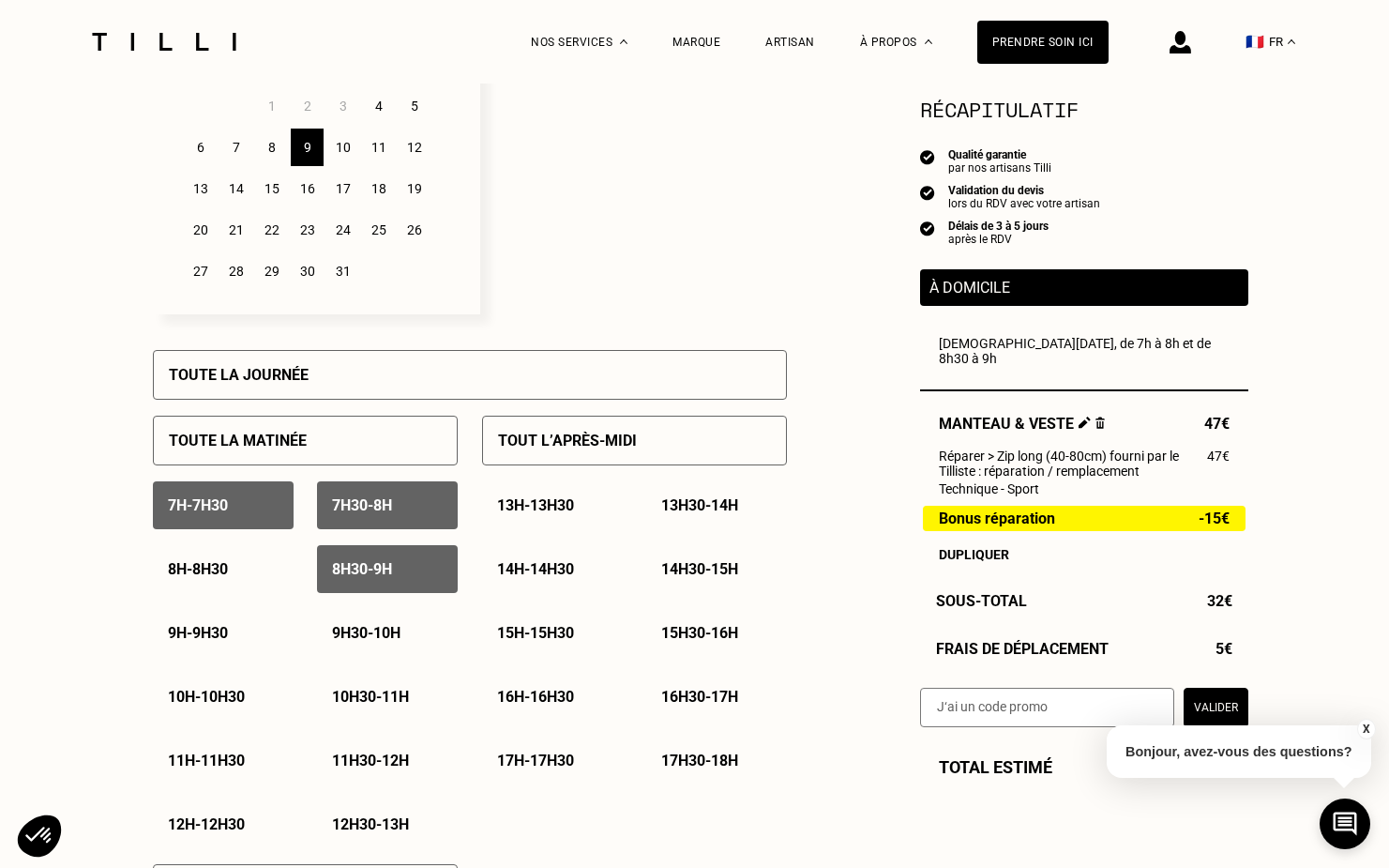
click at [244, 583] on div "8h - 8h30" at bounding box center [223, 568] width 140 height 48
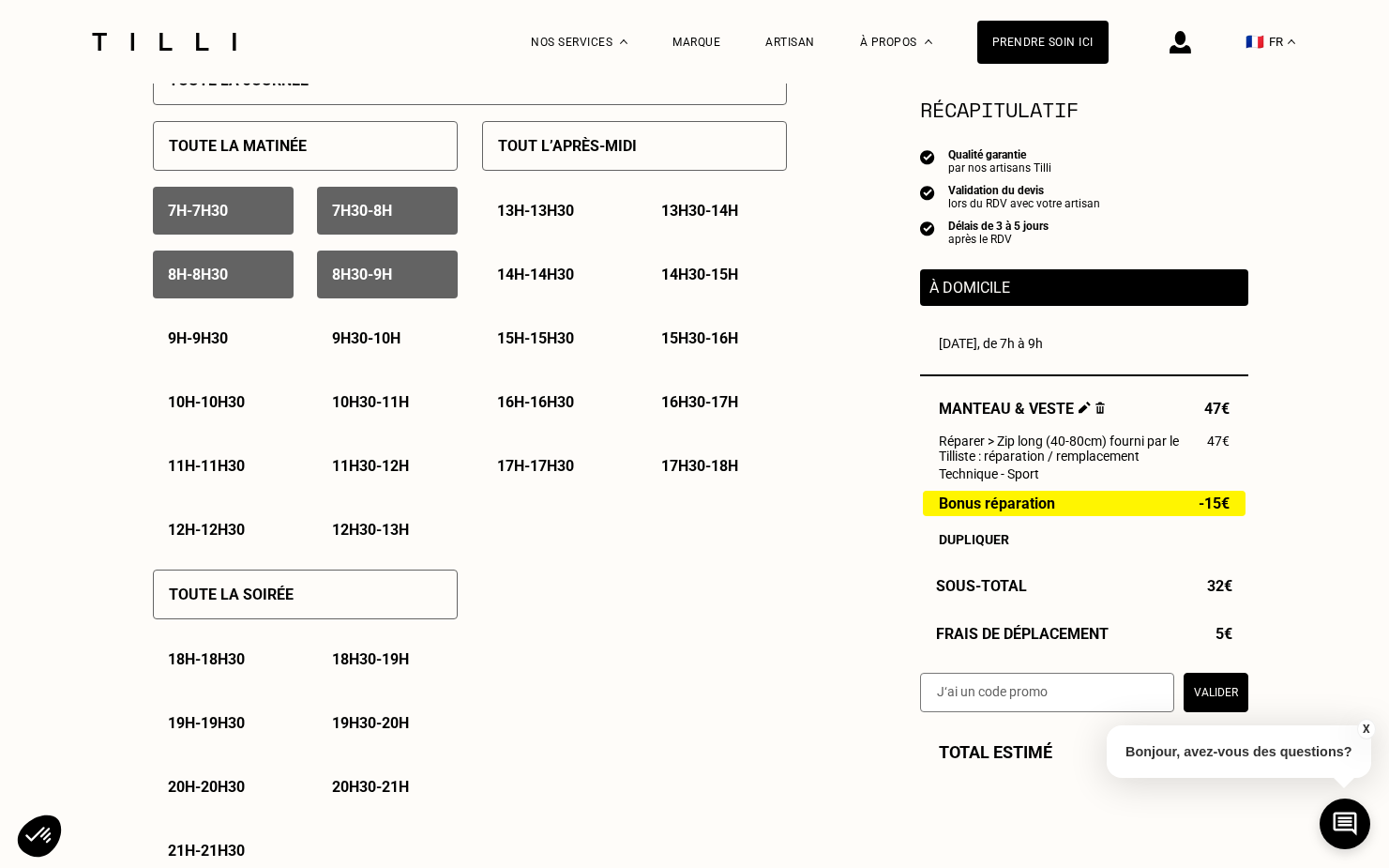
scroll to position [921, 0]
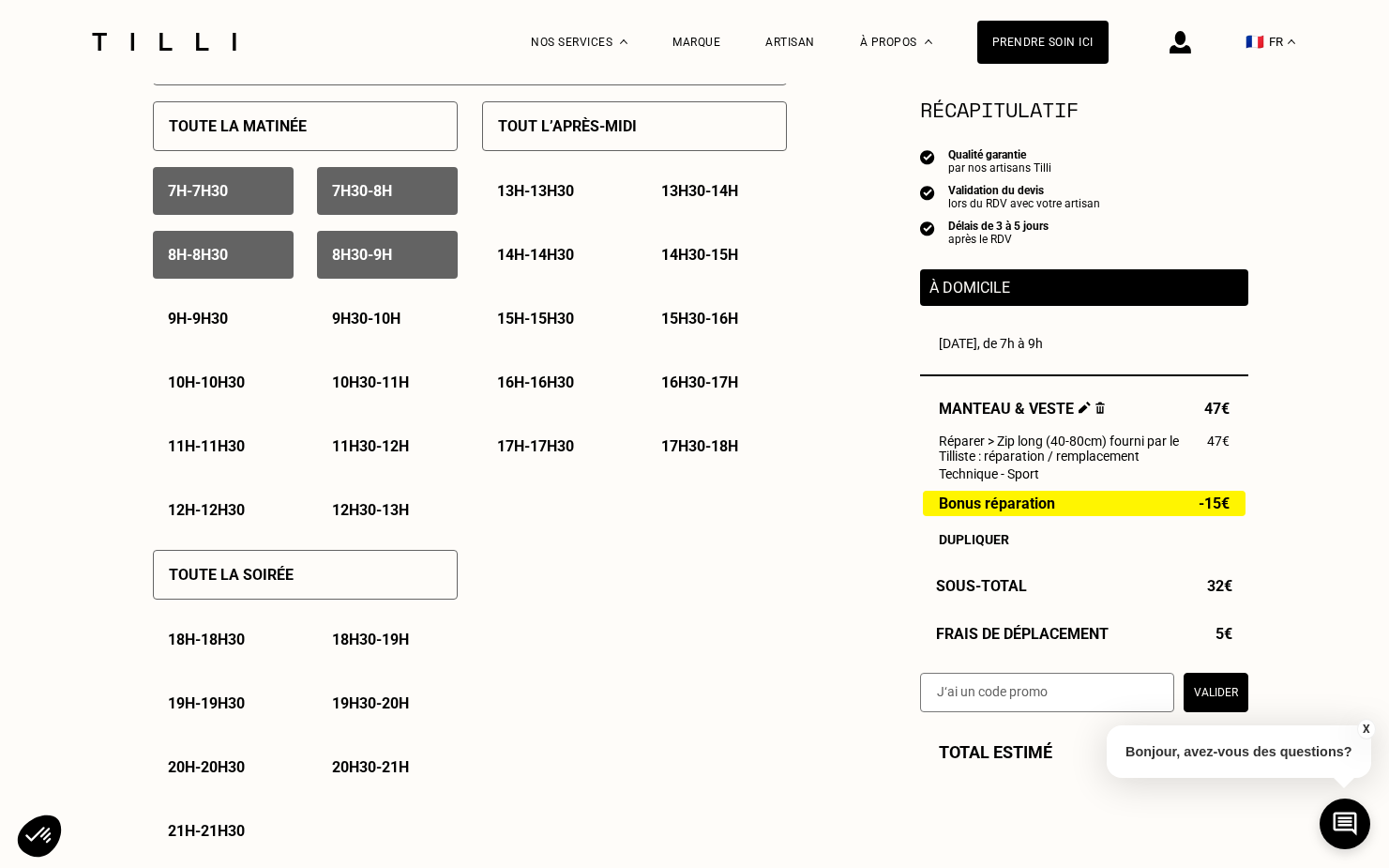
click at [1364, 727] on button "X" at bounding box center [1365, 729] width 19 height 20
